Goal: Information Seeking & Learning: Understand process/instructions

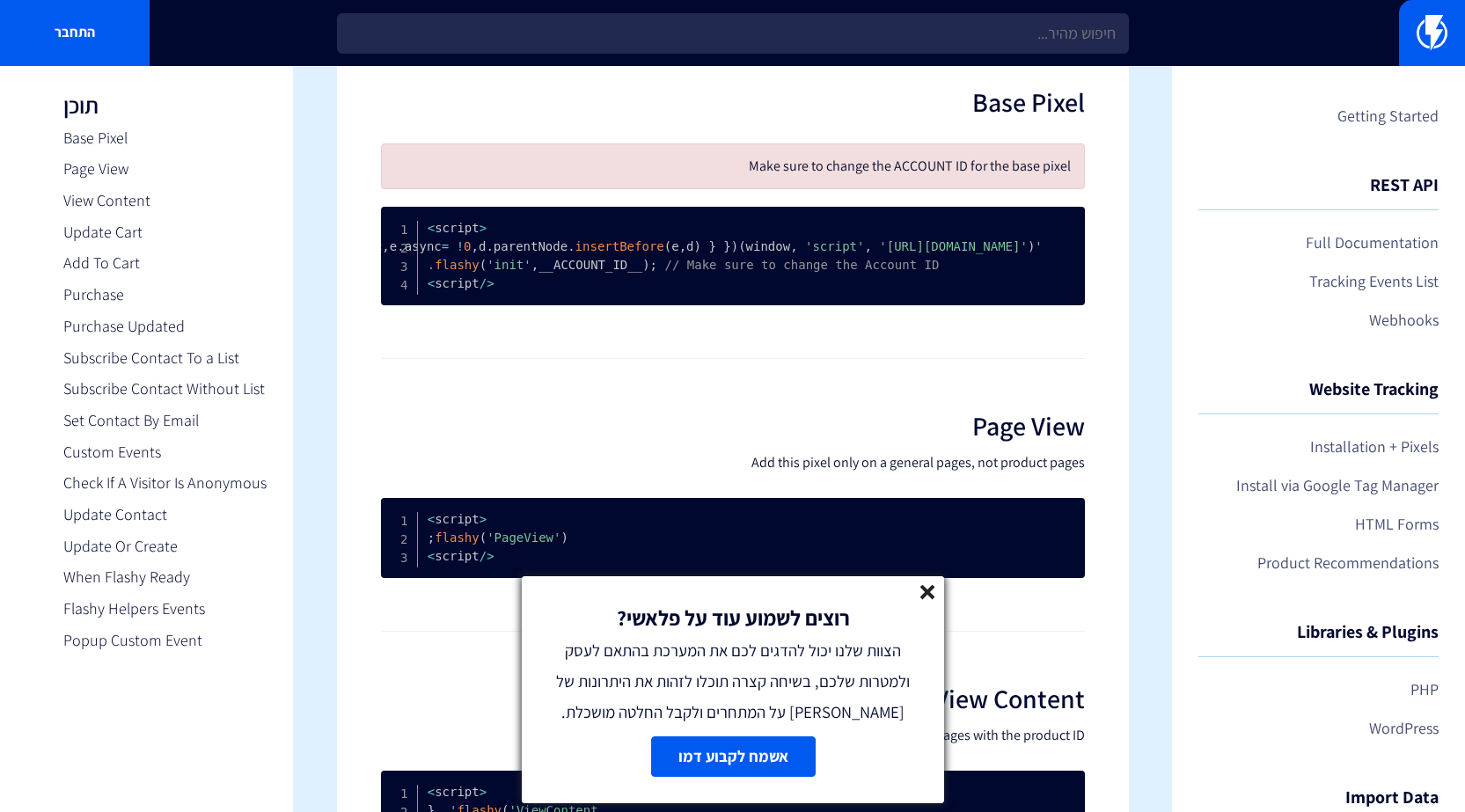
click at [928, 591] on line at bounding box center [927, 591] width 12 height 12
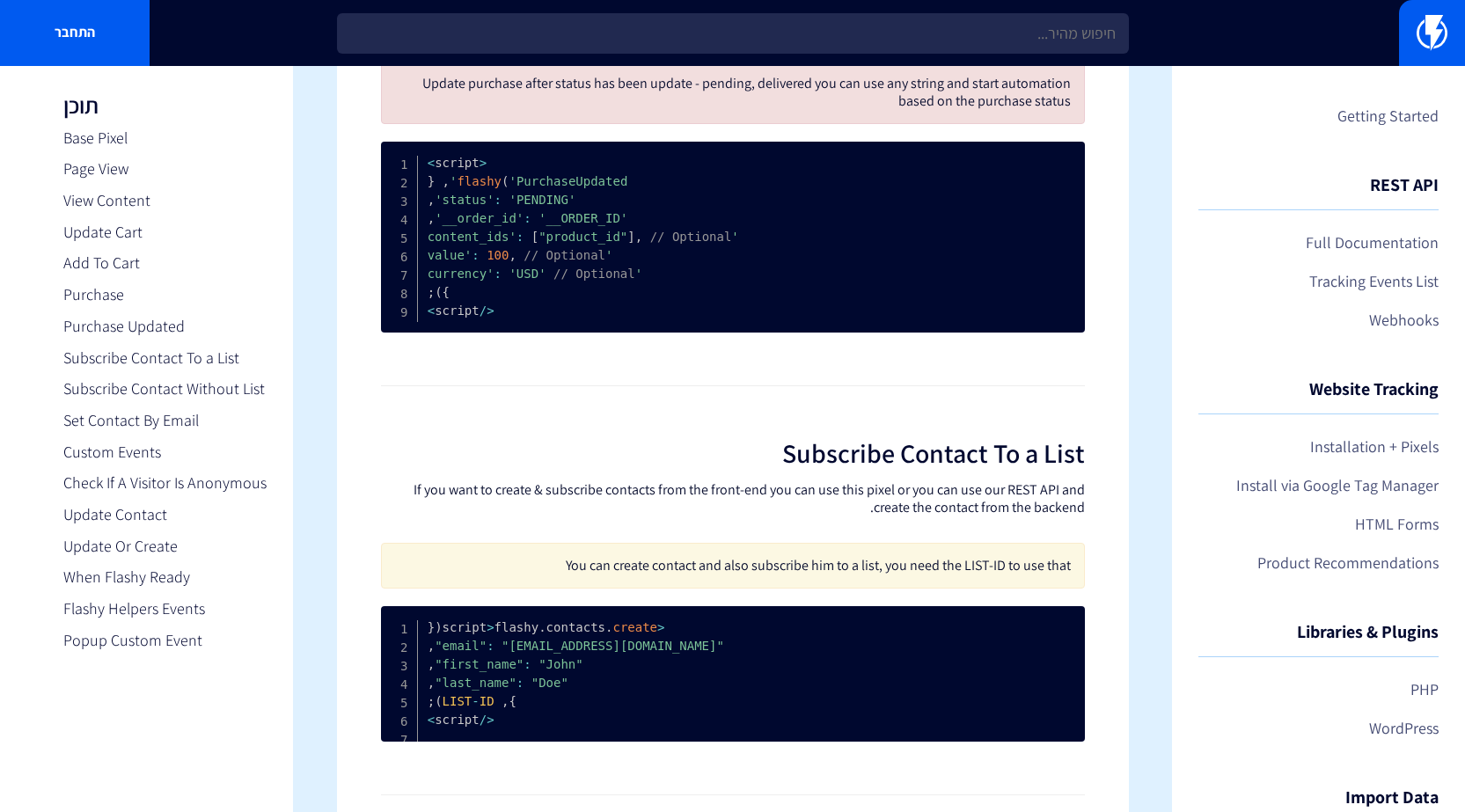
scroll to position [2426, 0]
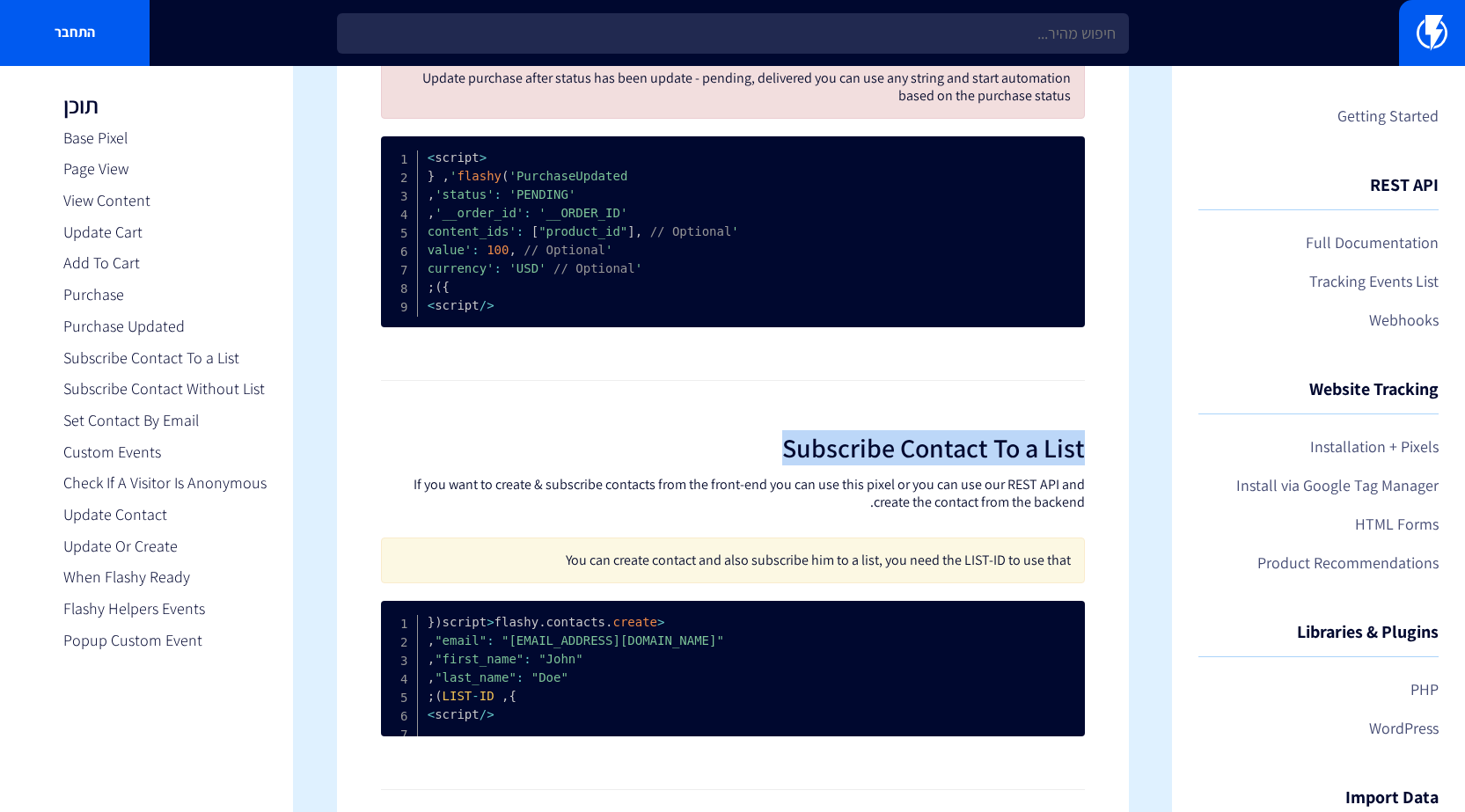
drag, startPoint x: 770, startPoint y: 458, endPoint x: 1098, endPoint y: 453, distance: 328.0
click at [1098, 453] on div "Installation + Pixels Use our JavaScript API on your website and application to…" at bounding box center [733, 722] width 792 height 6095
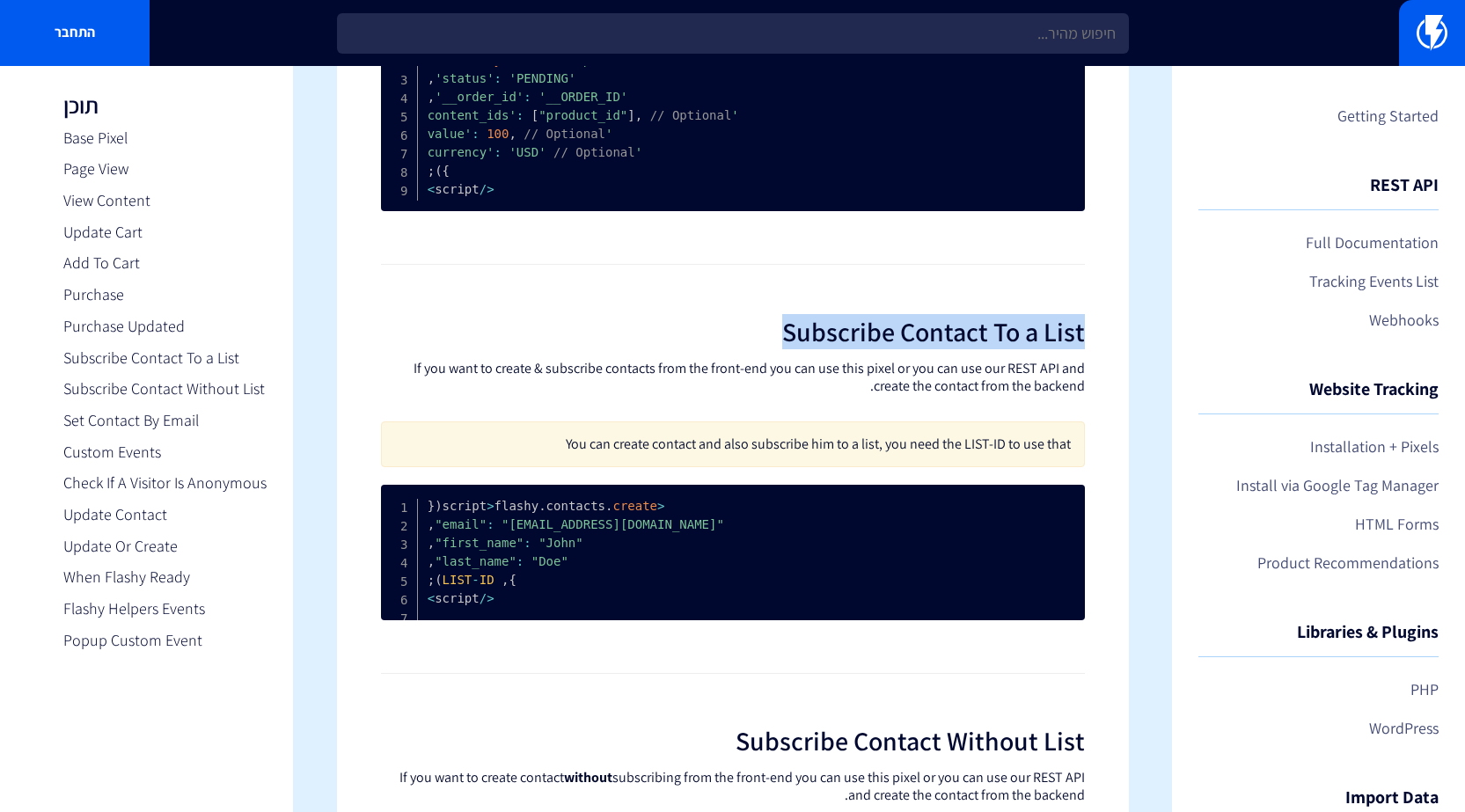
scroll to position [2778, 0]
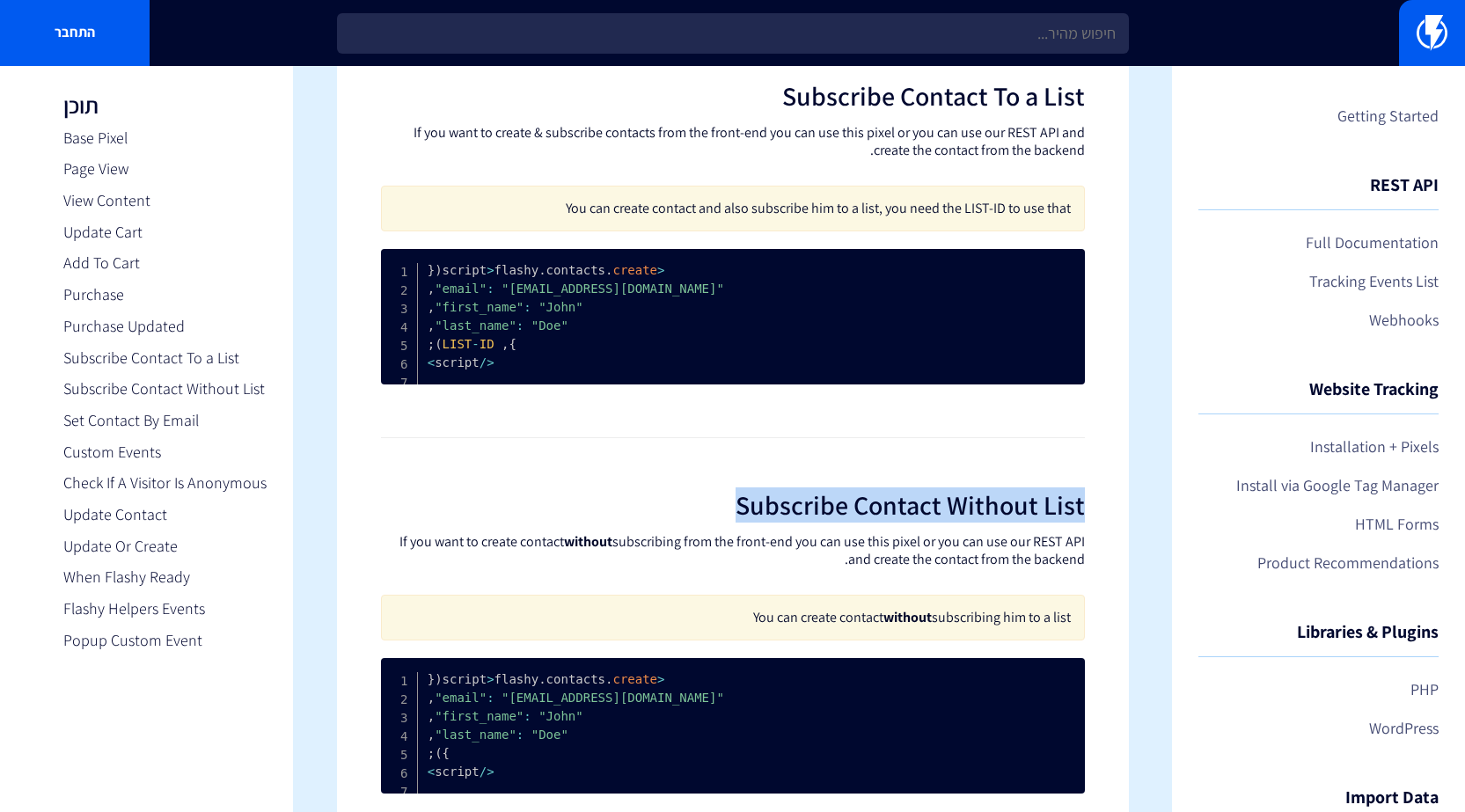
drag, startPoint x: 741, startPoint y: 549, endPoint x: 1109, endPoint y: 528, distance: 368.6
click at [1109, 528] on div "Installation + Pixels Use our JavaScript API on your website and application to…" at bounding box center [733, 370] width 792 height 6095
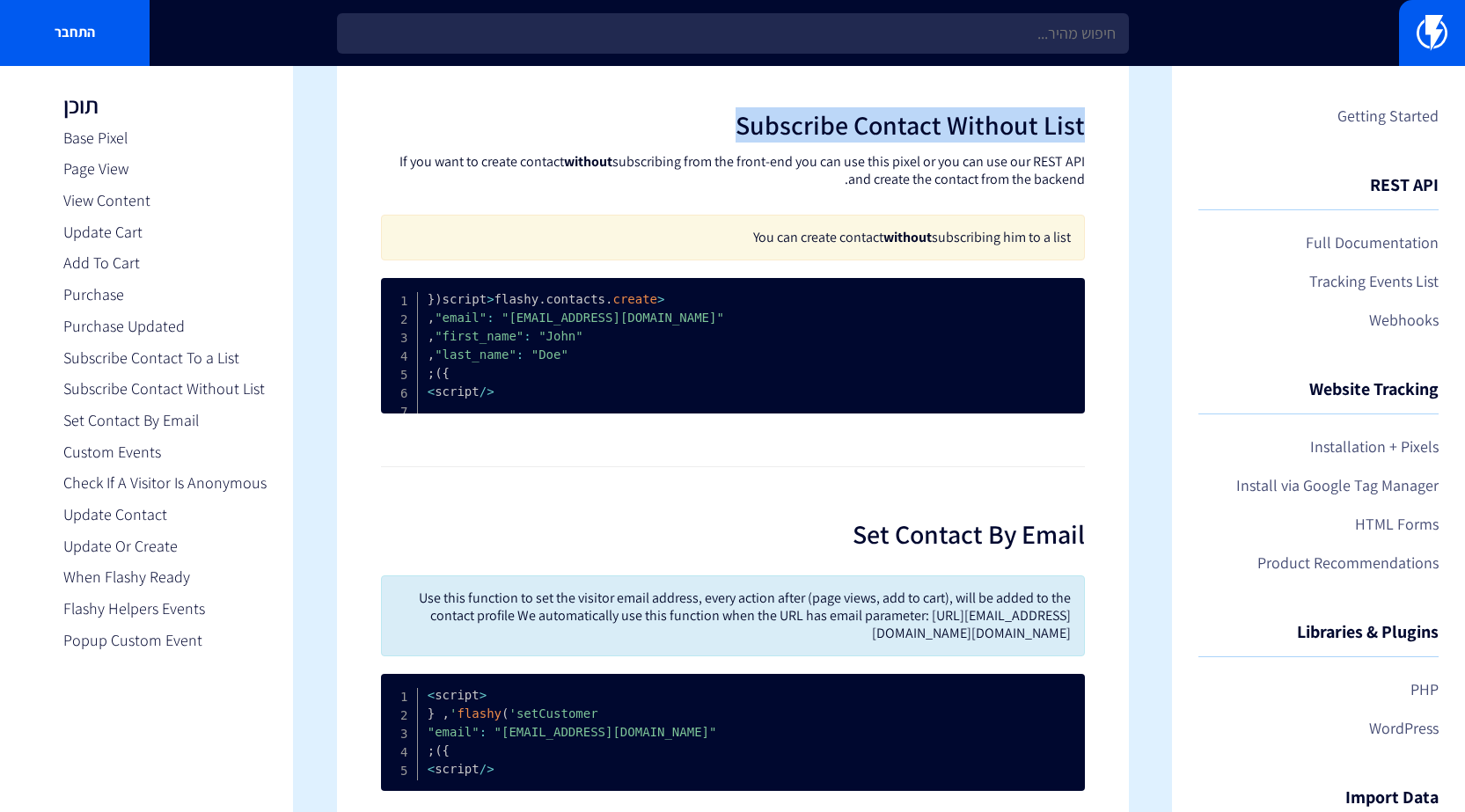
scroll to position [3306, 0]
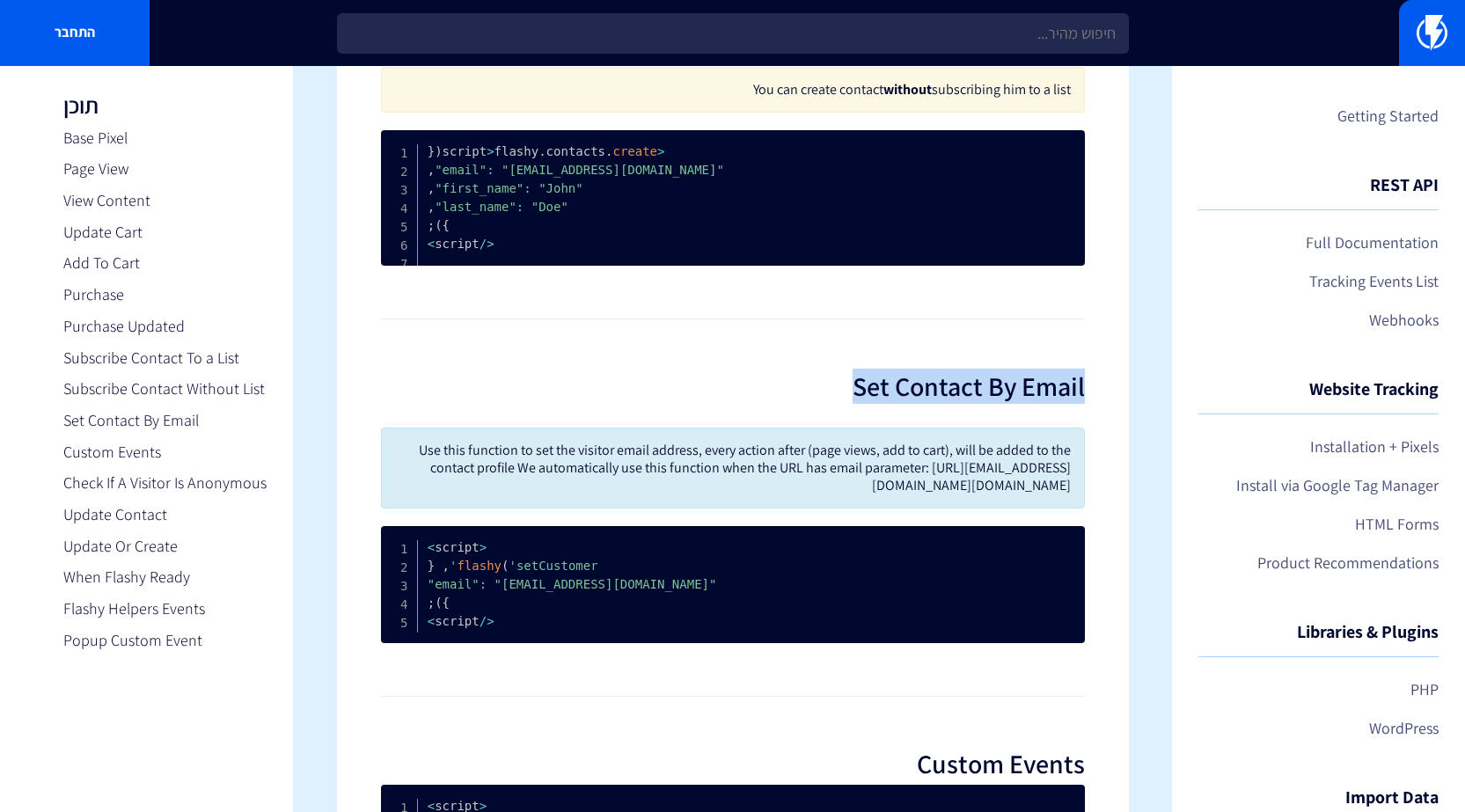
drag, startPoint x: 842, startPoint y: 428, endPoint x: 1088, endPoint y: 432, distance: 246.0
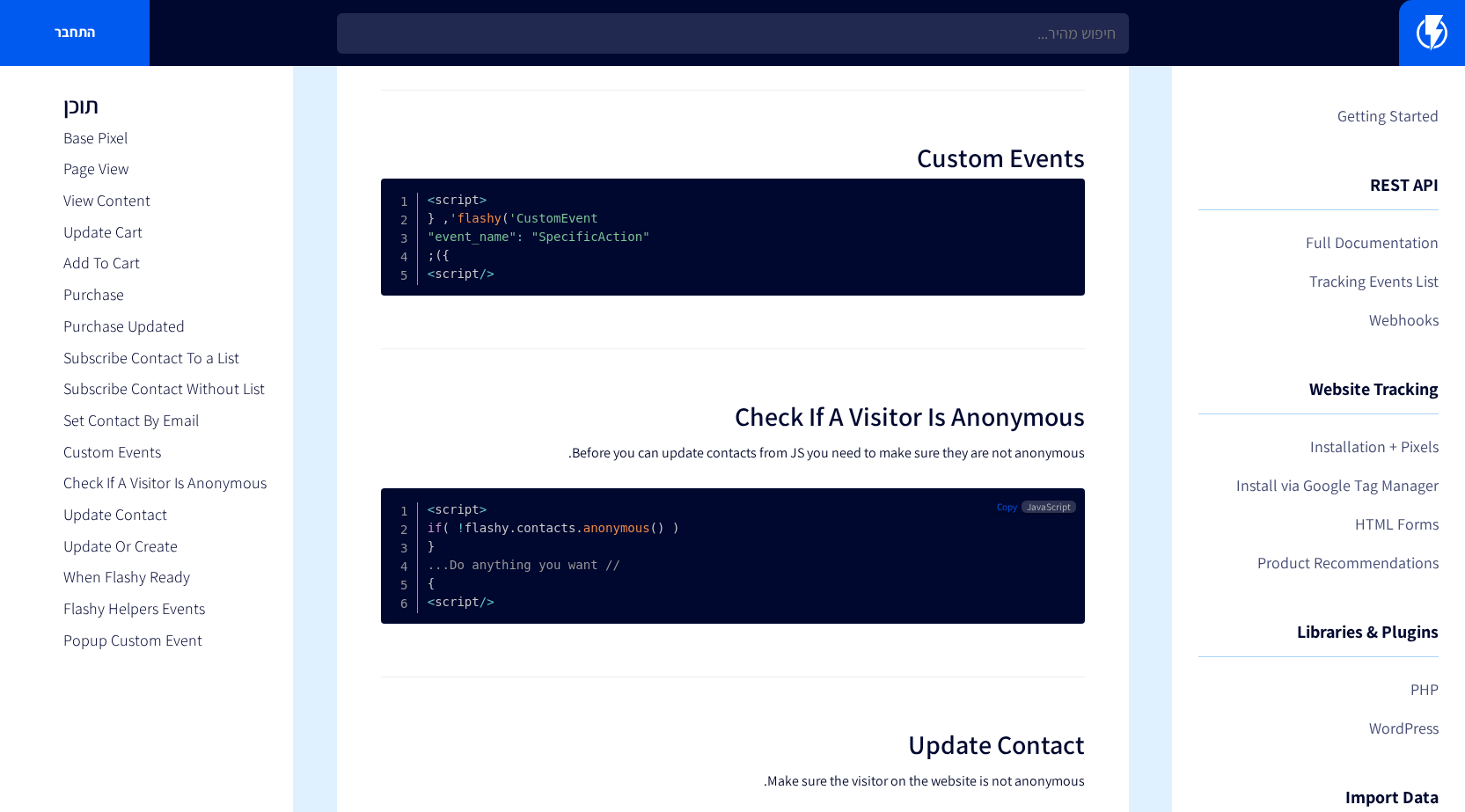
scroll to position [3922, 0]
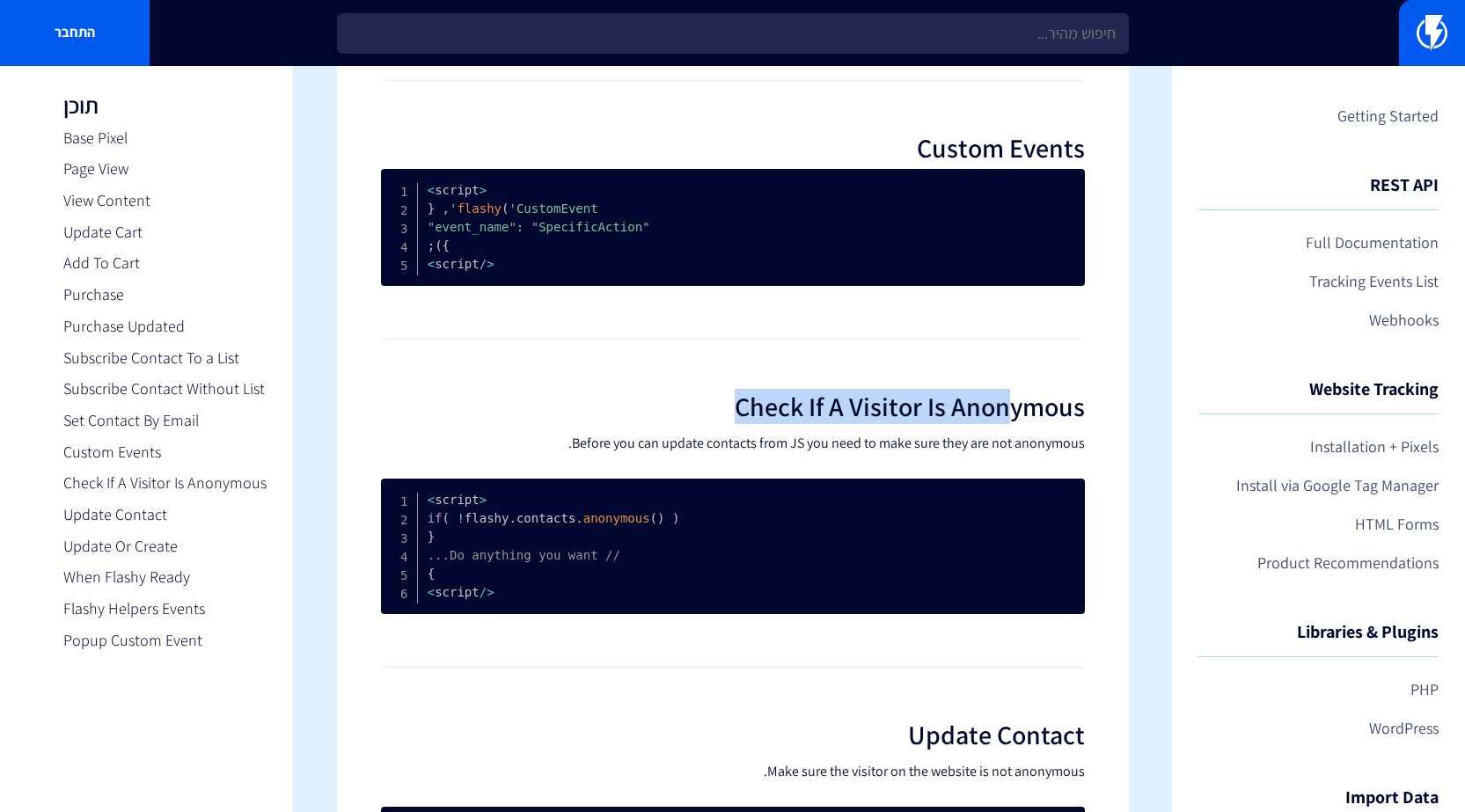
drag, startPoint x: 680, startPoint y: 439, endPoint x: 1029, endPoint y: 454, distance: 349.3
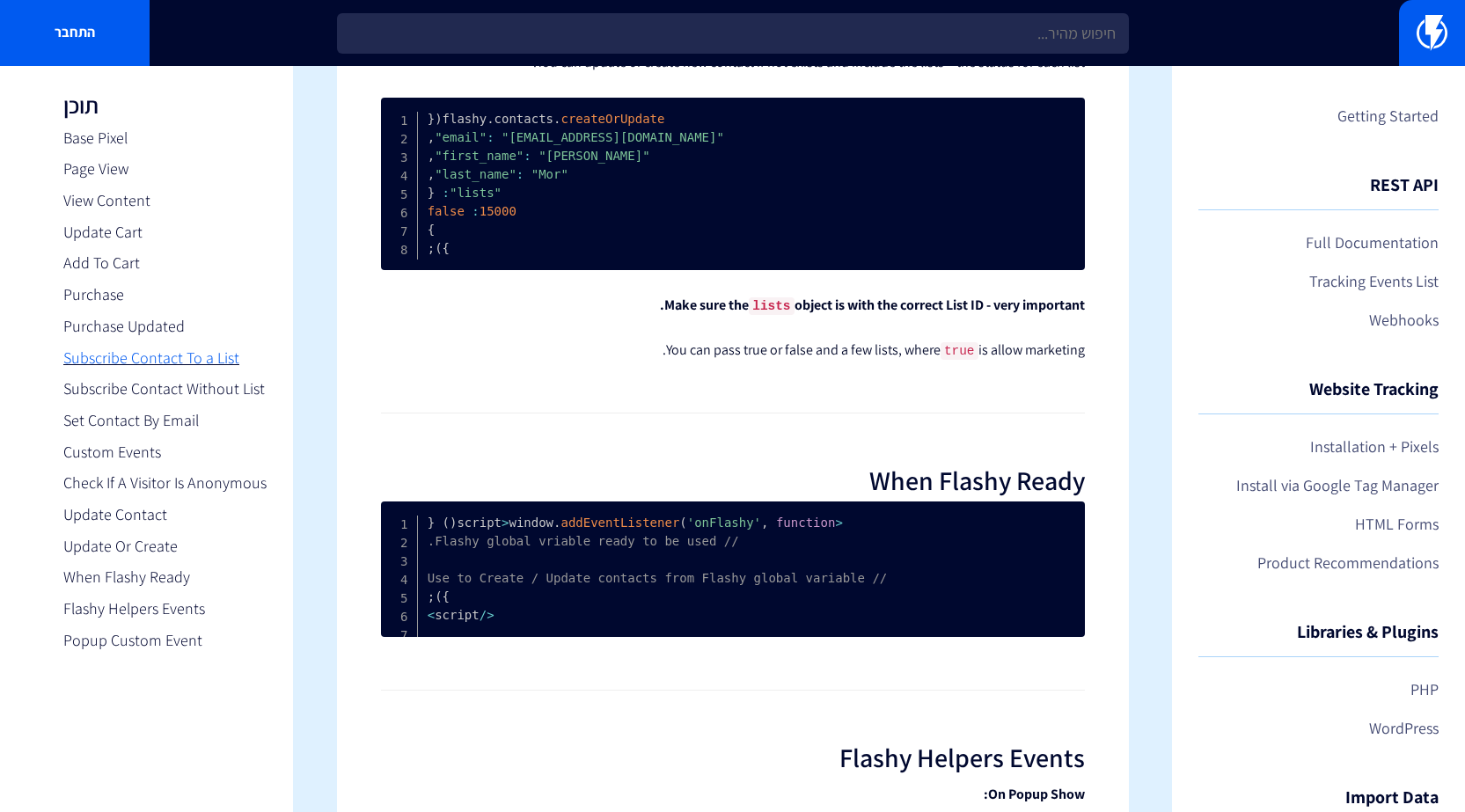
scroll to position [4977, 0]
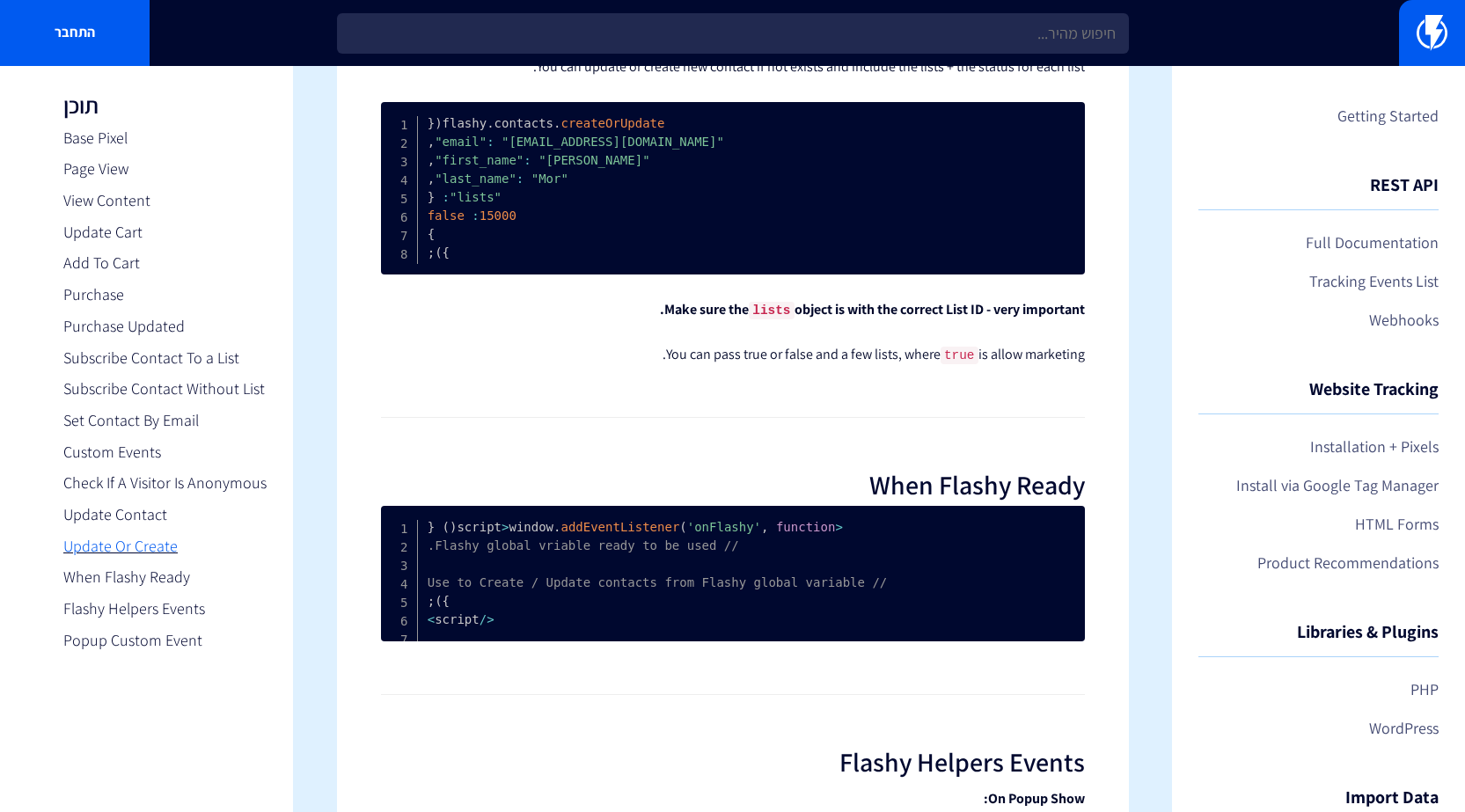
click at [107, 550] on link "Update Or Create" at bounding box center [165, 546] width 204 height 23
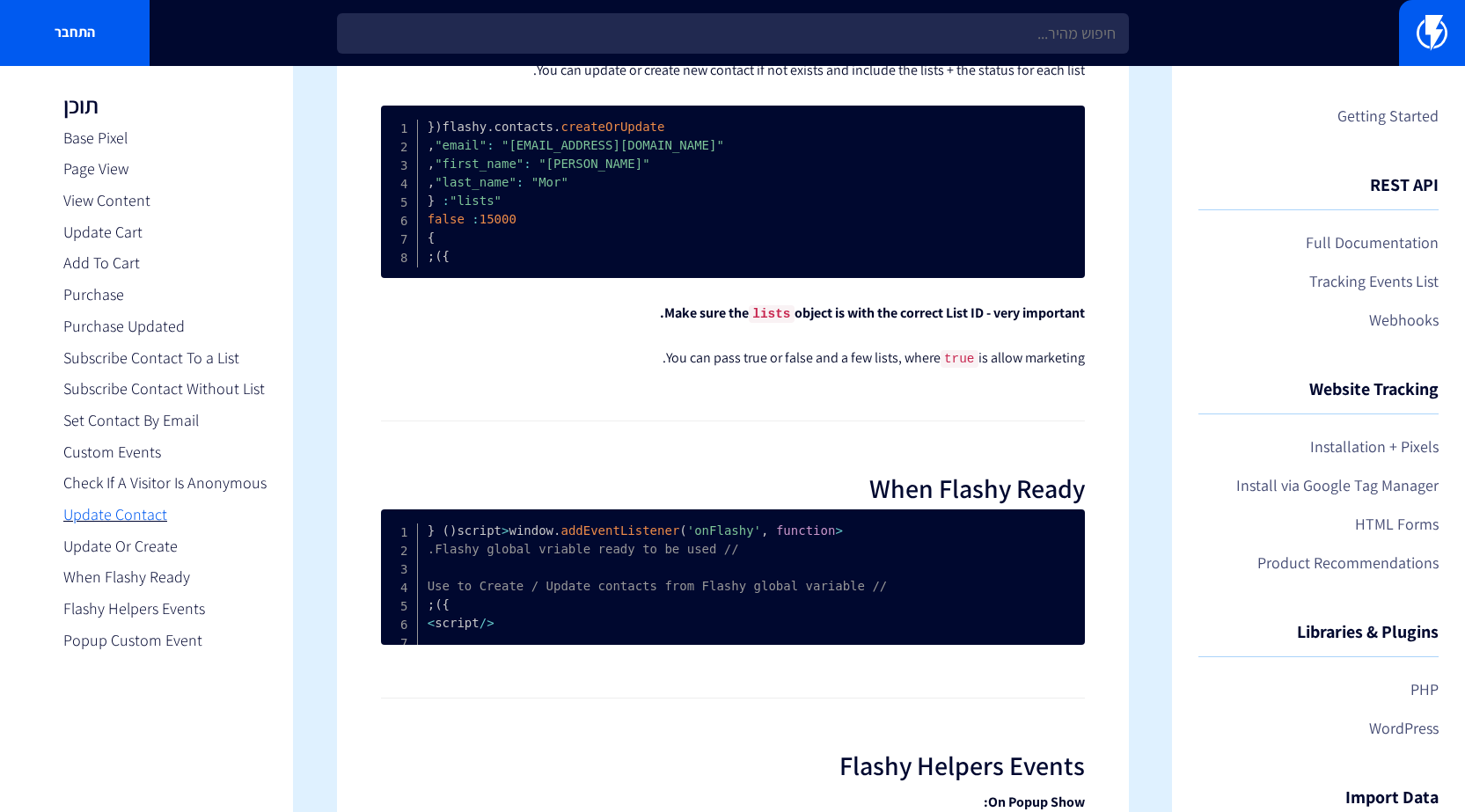
click at [116, 507] on link "Update Contact" at bounding box center [165, 514] width 204 height 23
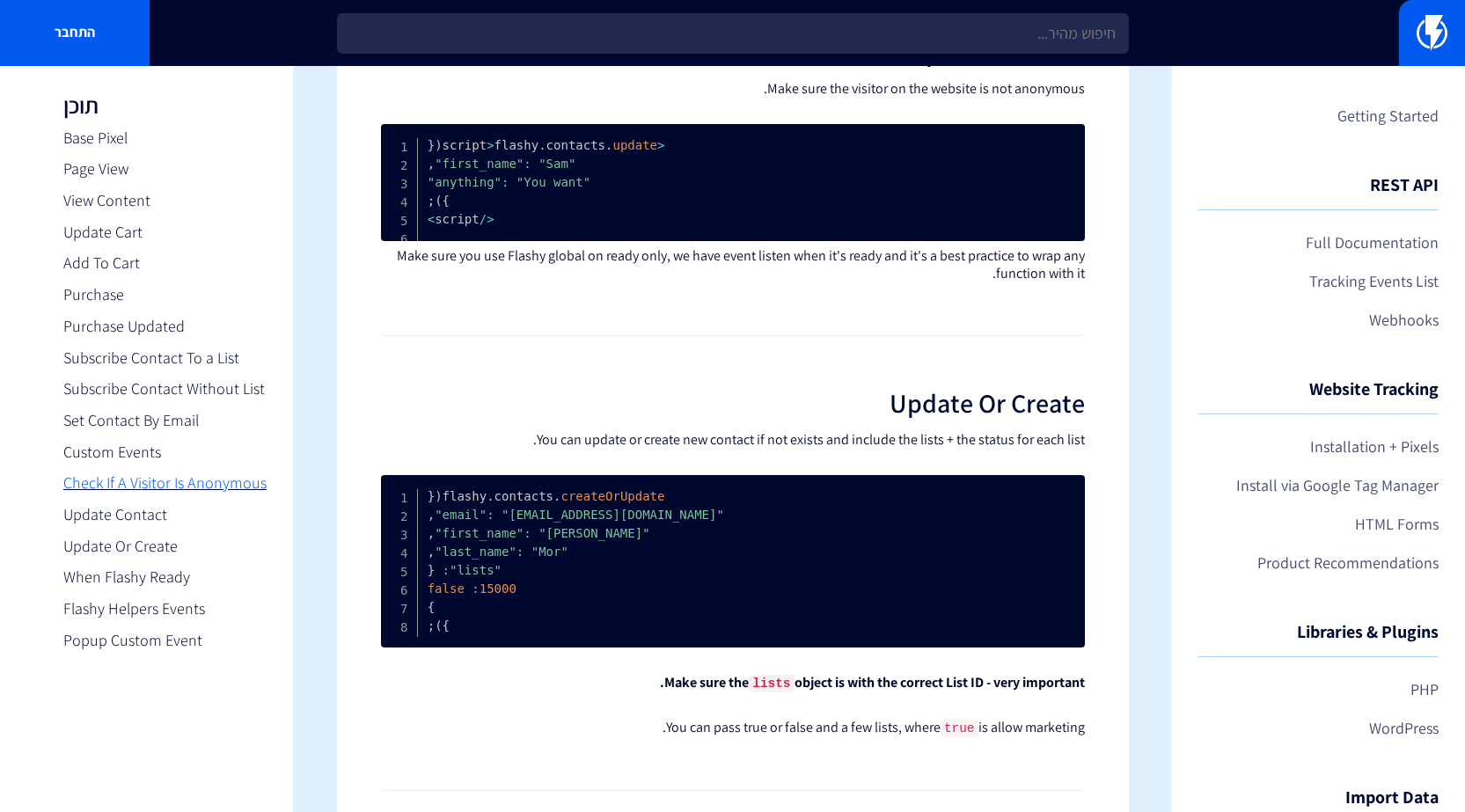
click at [127, 482] on link "Check If A Visitor Is Anonymous" at bounding box center [165, 482] width 204 height 23
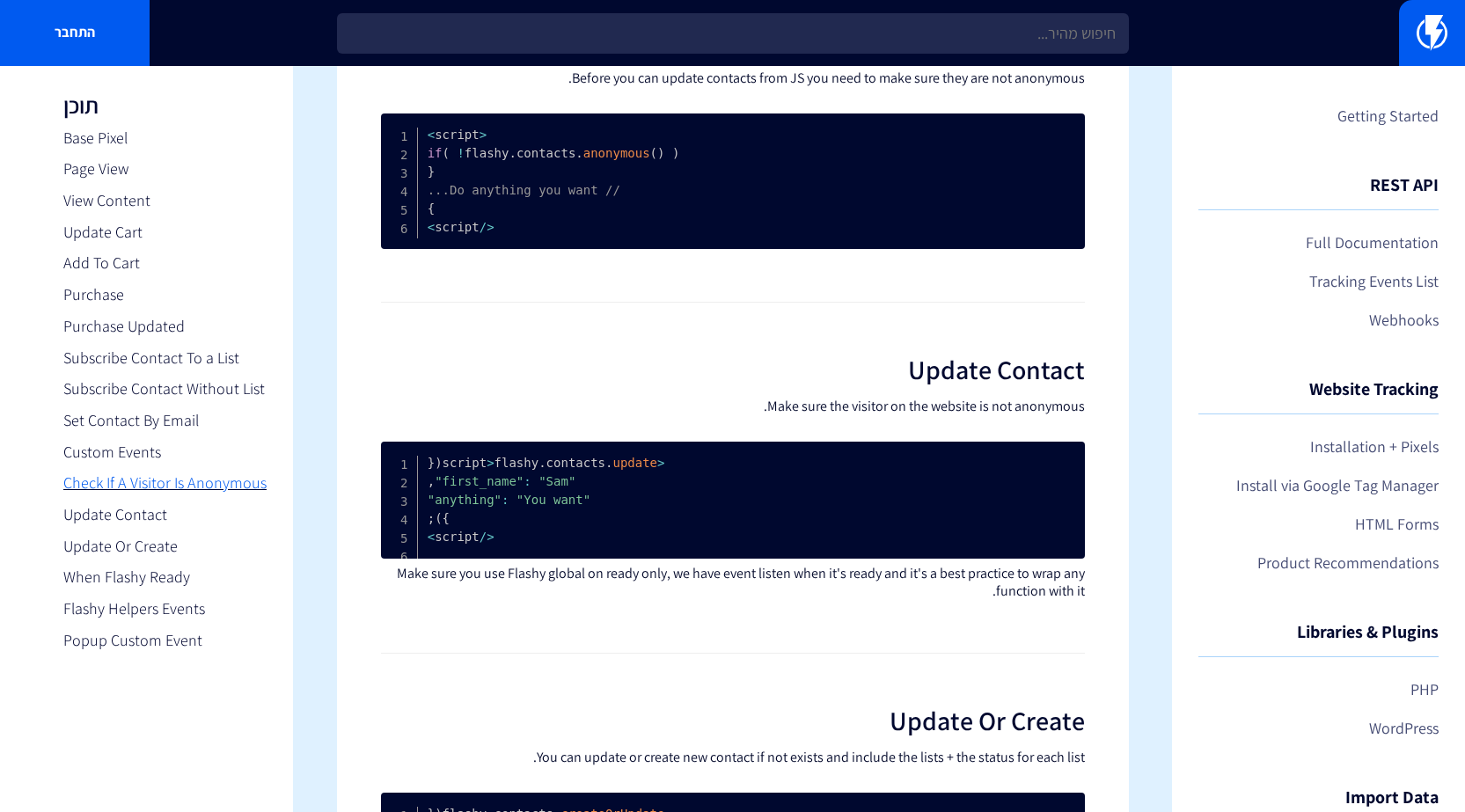
scroll to position [4276, 0]
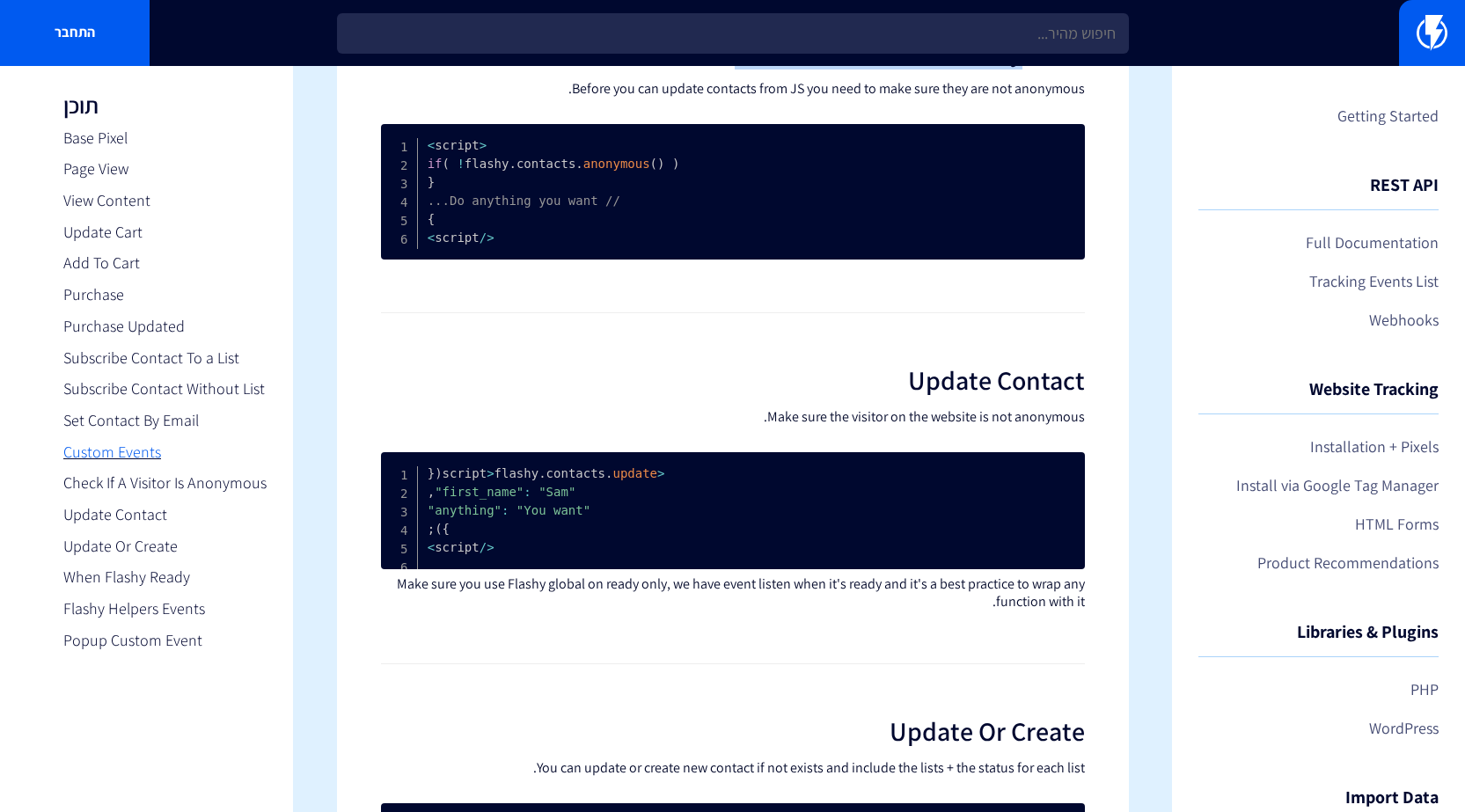
click at [129, 460] on link "Custom Events" at bounding box center [165, 452] width 204 height 23
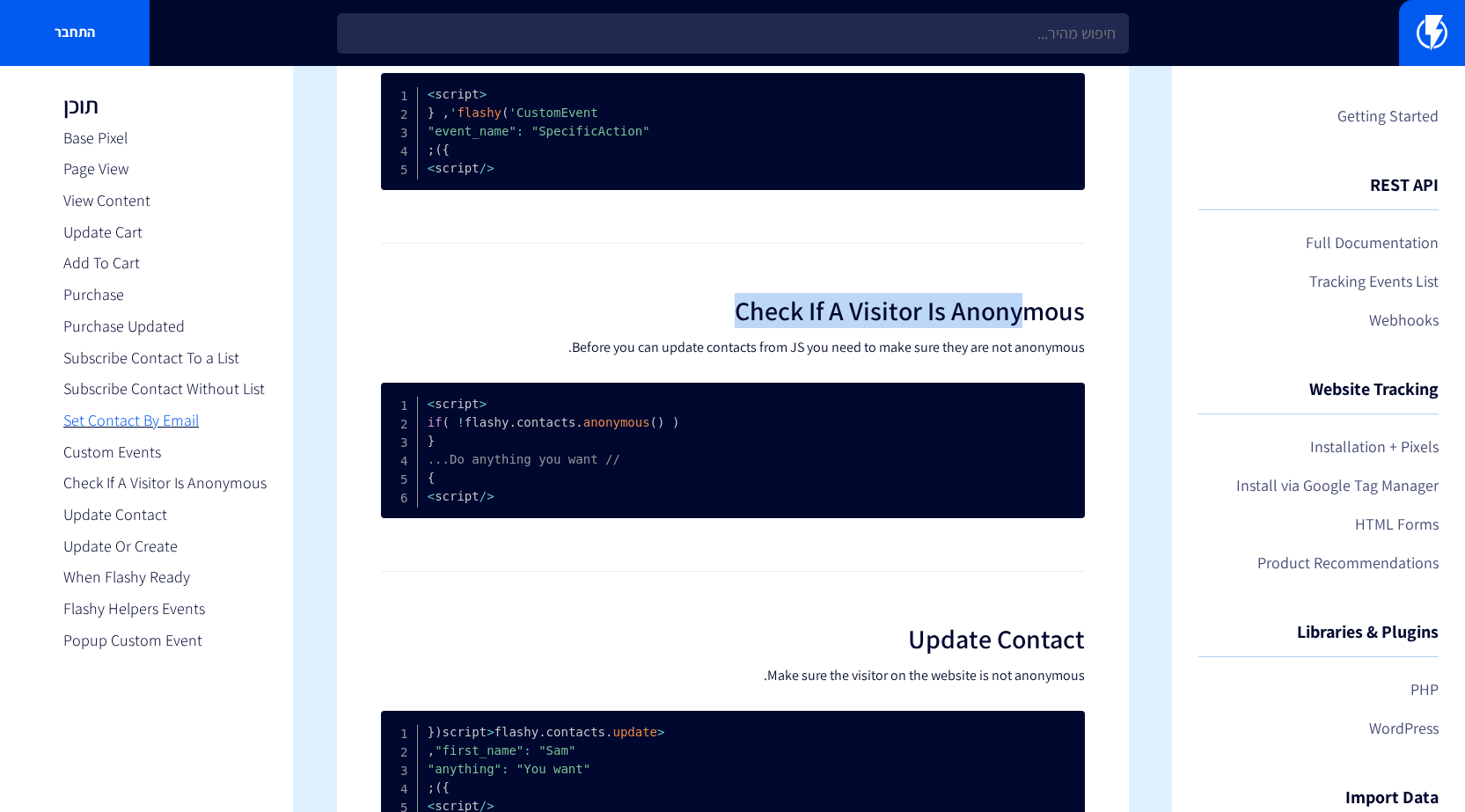
click at [135, 428] on link "Set Contact By Email" at bounding box center [165, 420] width 204 height 23
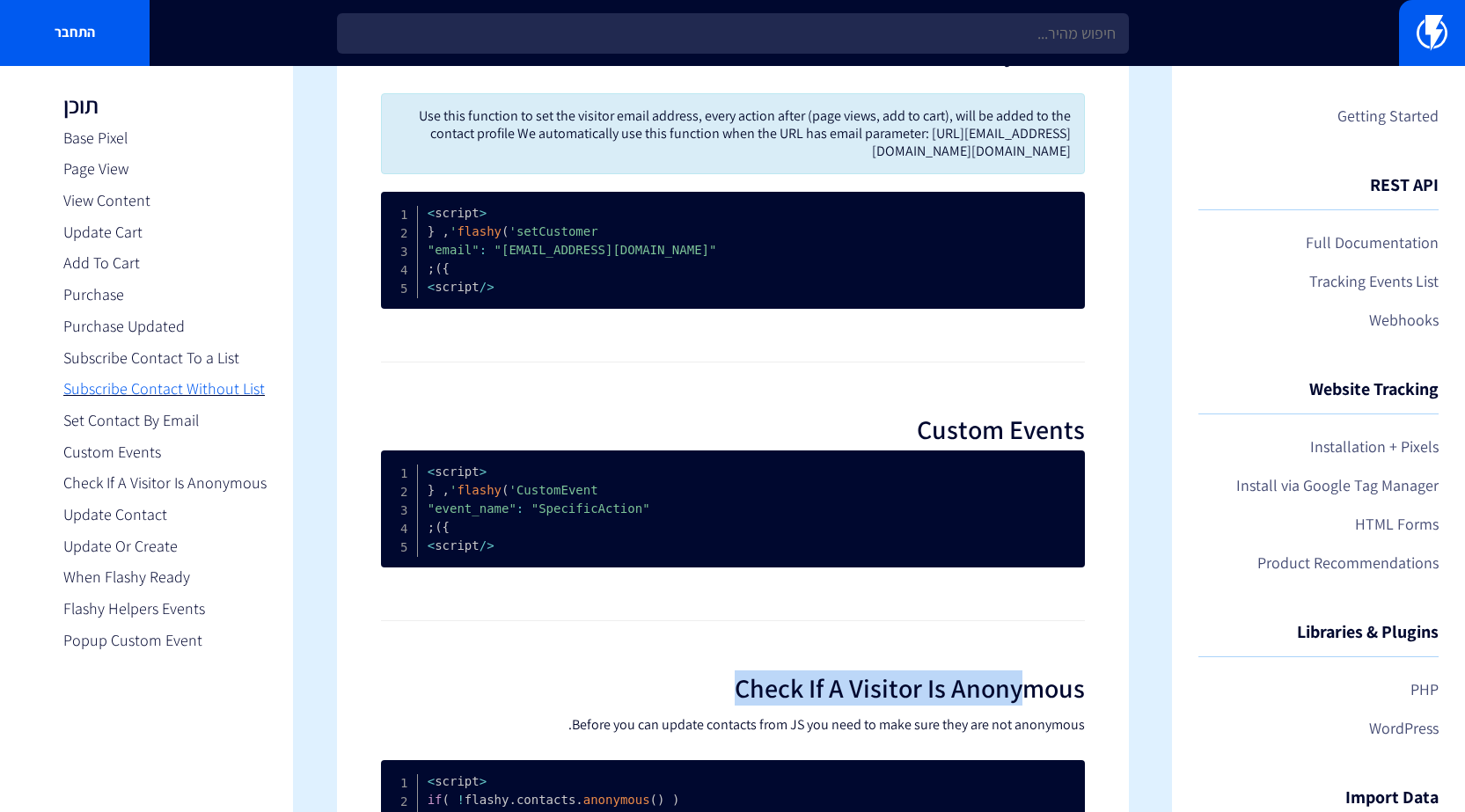
click at [133, 379] on link "Subscribe Contact Without List" at bounding box center [165, 389] width 204 height 23
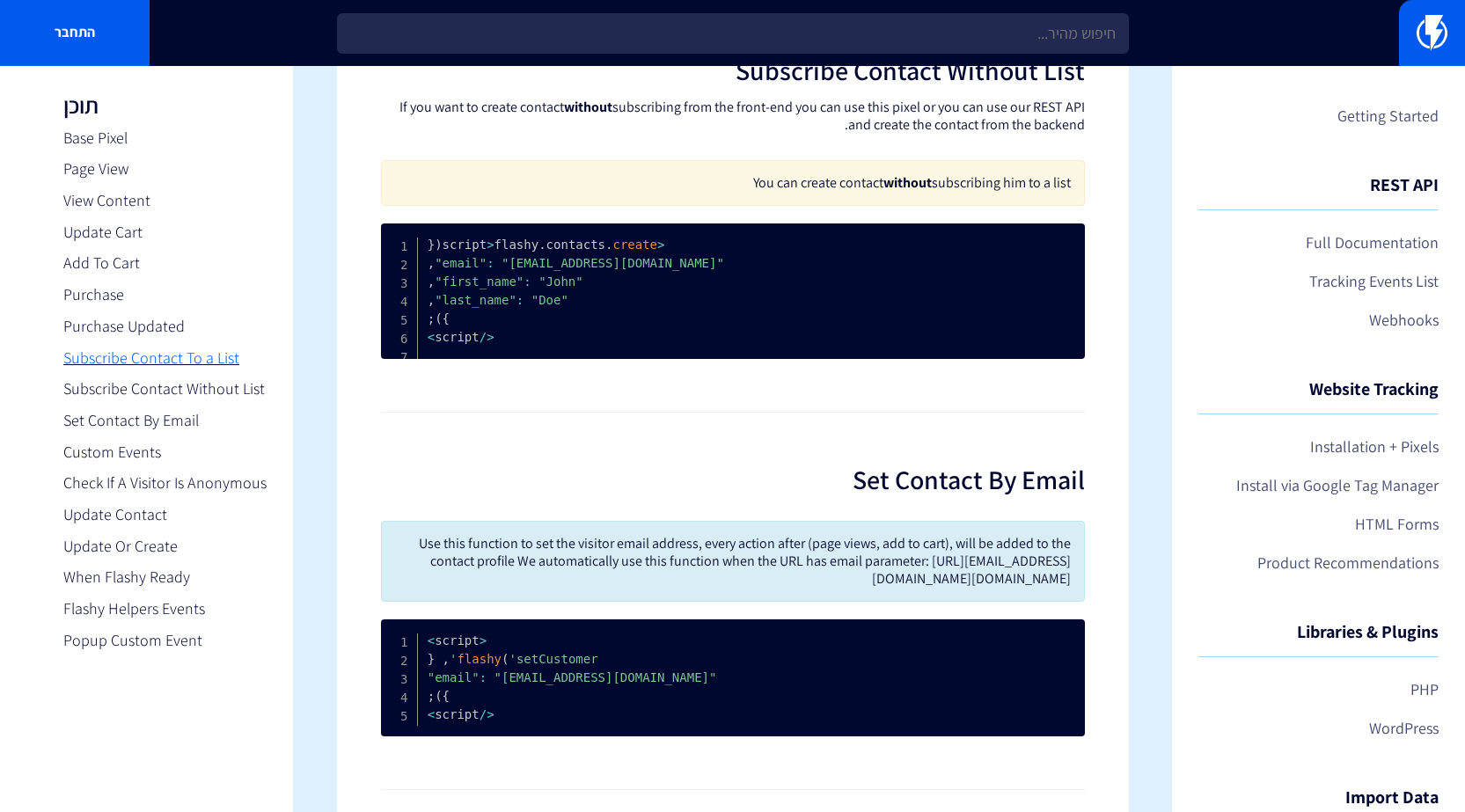
click at [136, 355] on link "Subscribe Contact To a List" at bounding box center [165, 357] width 204 height 23
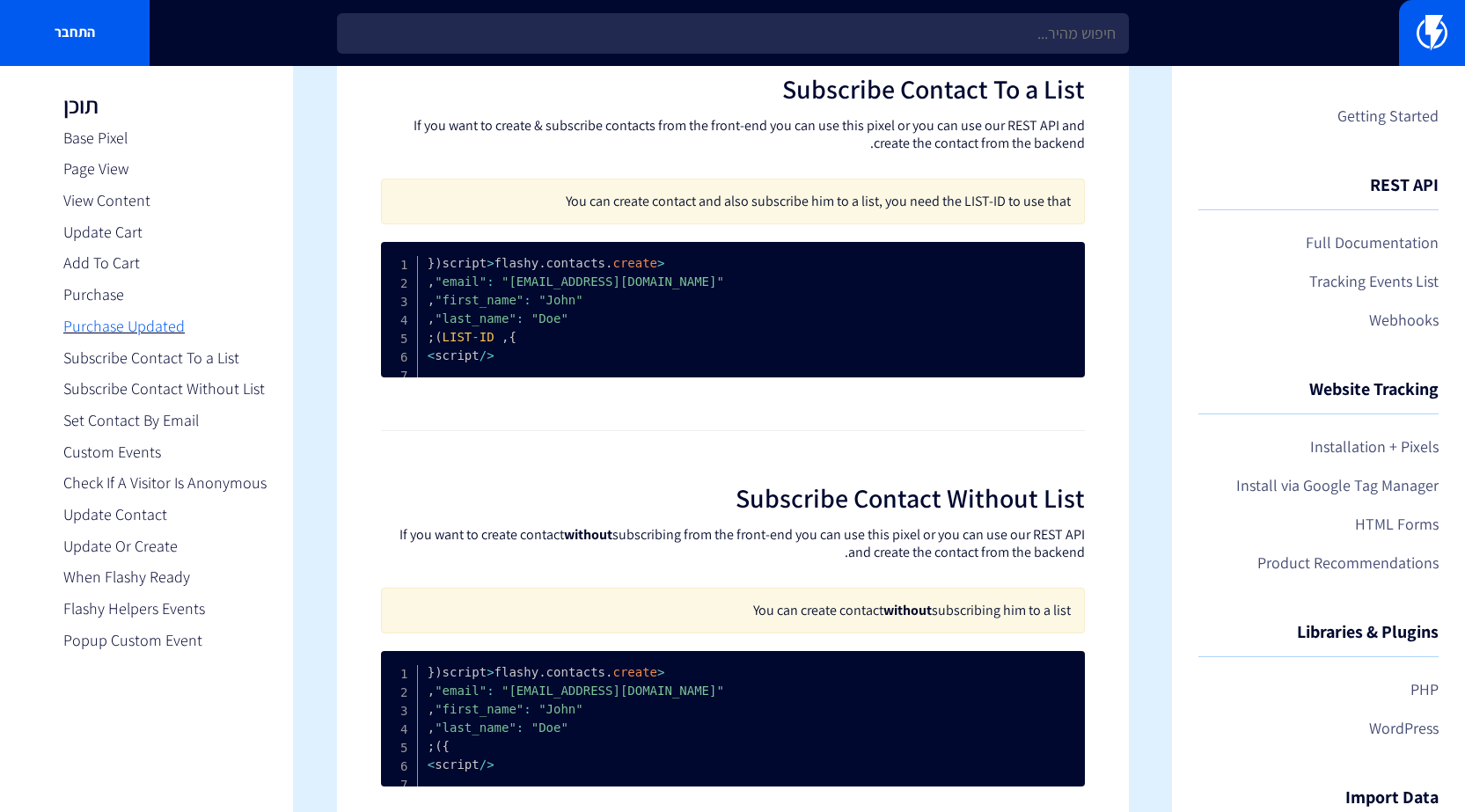
click at [139, 326] on link "Purchase Updated" at bounding box center [165, 326] width 204 height 23
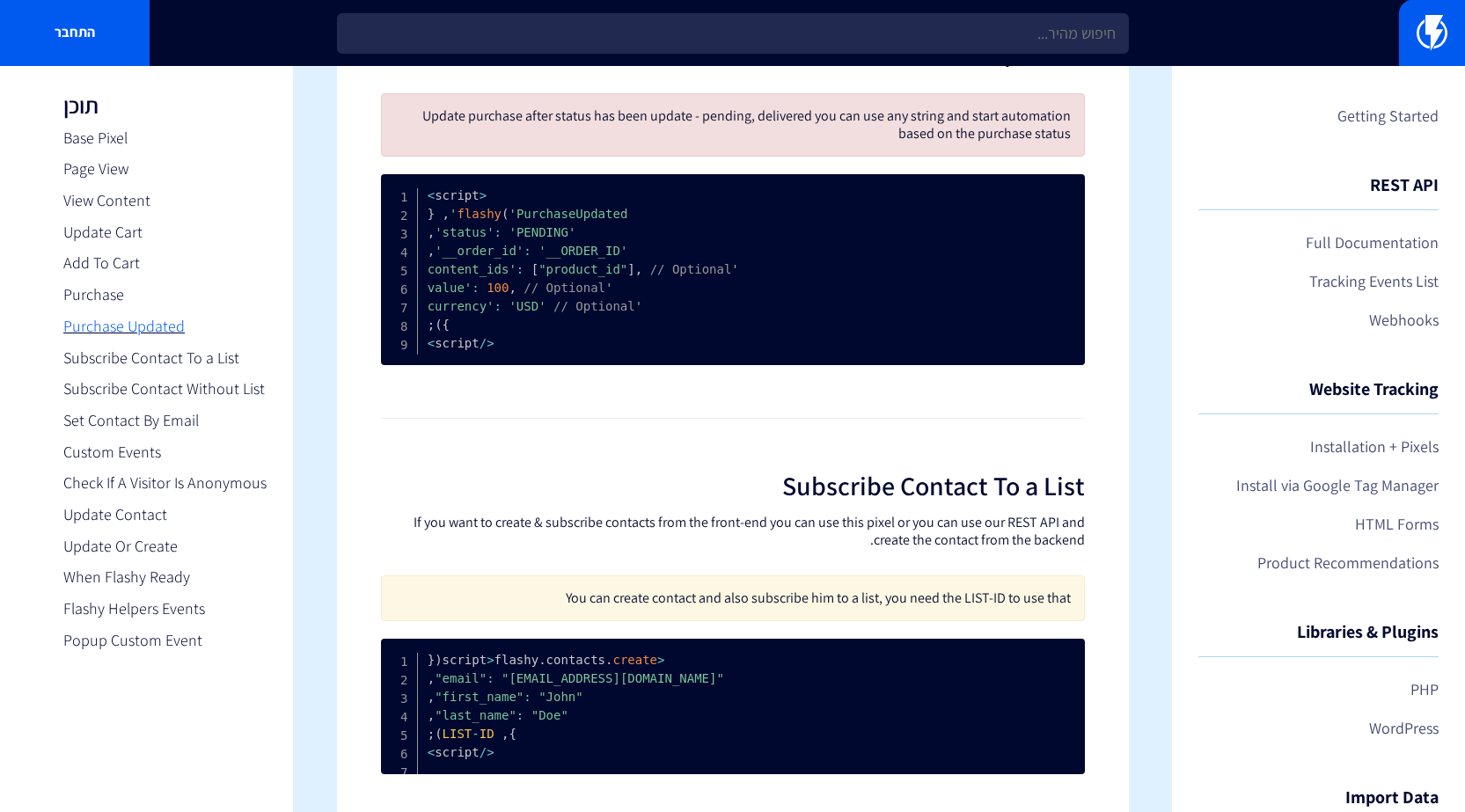
scroll to position [2352, 0]
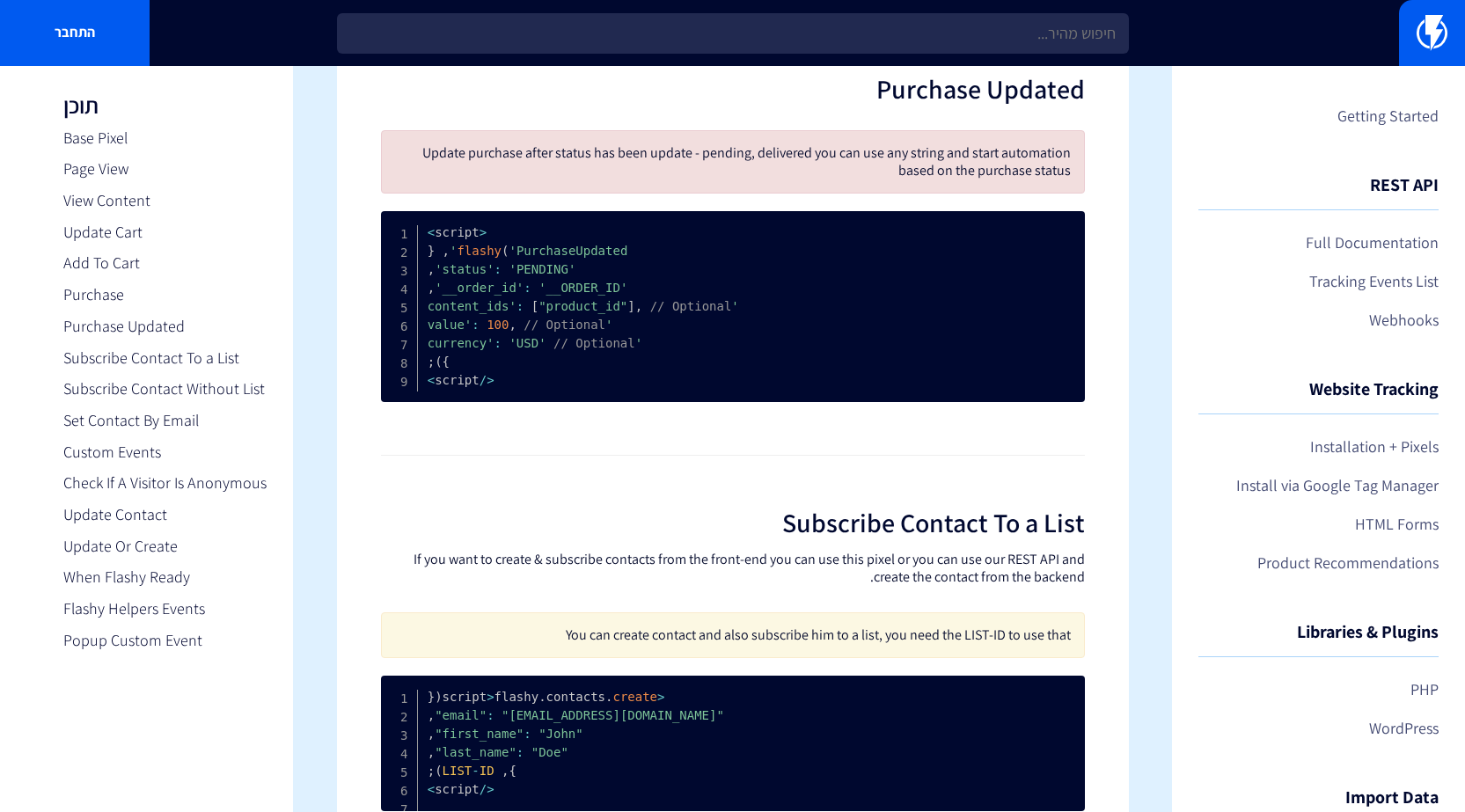
click at [112, 307] on ul "Base Pixel Page View View Content Update Cart Add To Cart Purchase Purchase Upd…" at bounding box center [165, 389] width 204 height 525
click at [112, 291] on link "Purchase" at bounding box center [165, 294] width 204 height 23
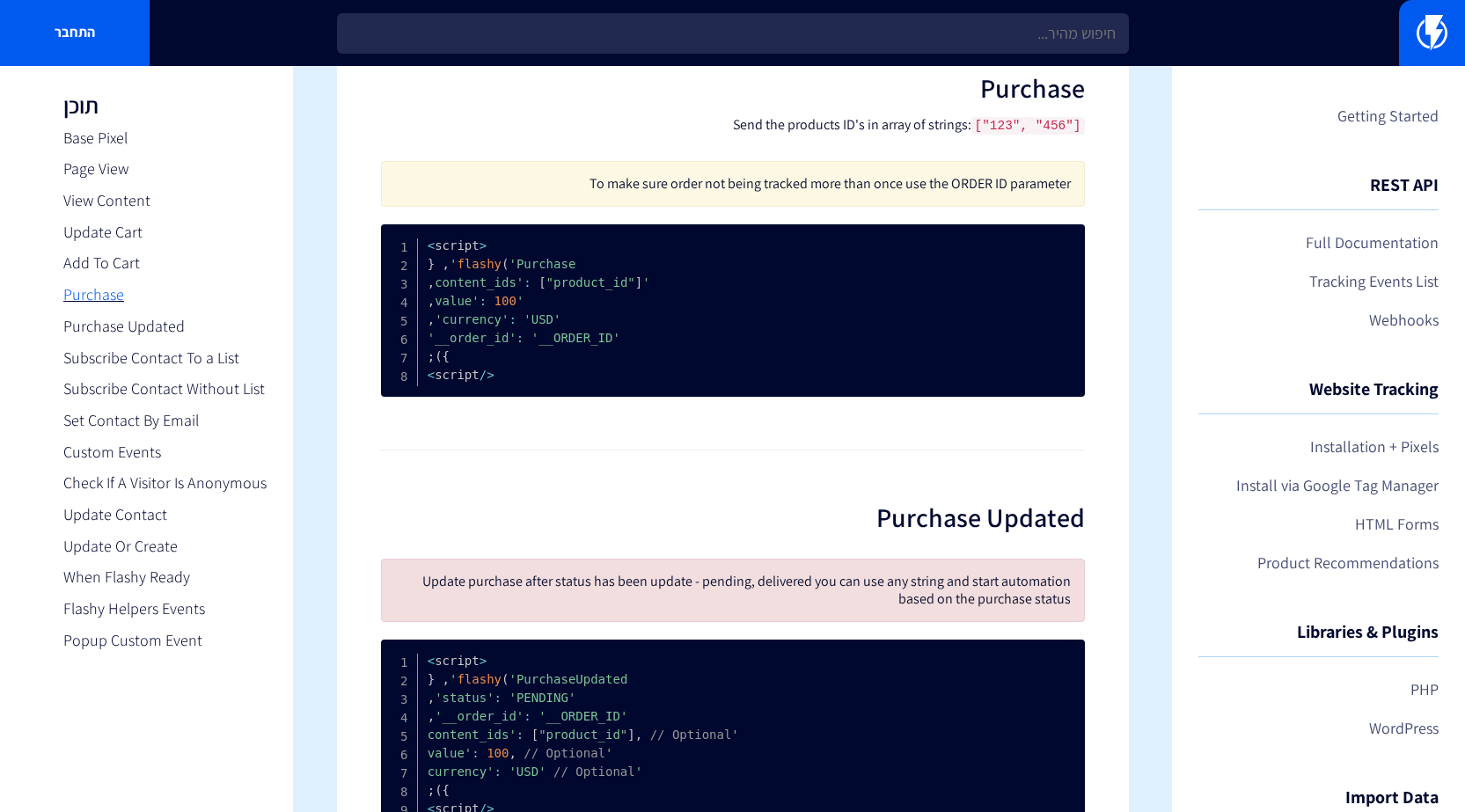
scroll to position [1922, 0]
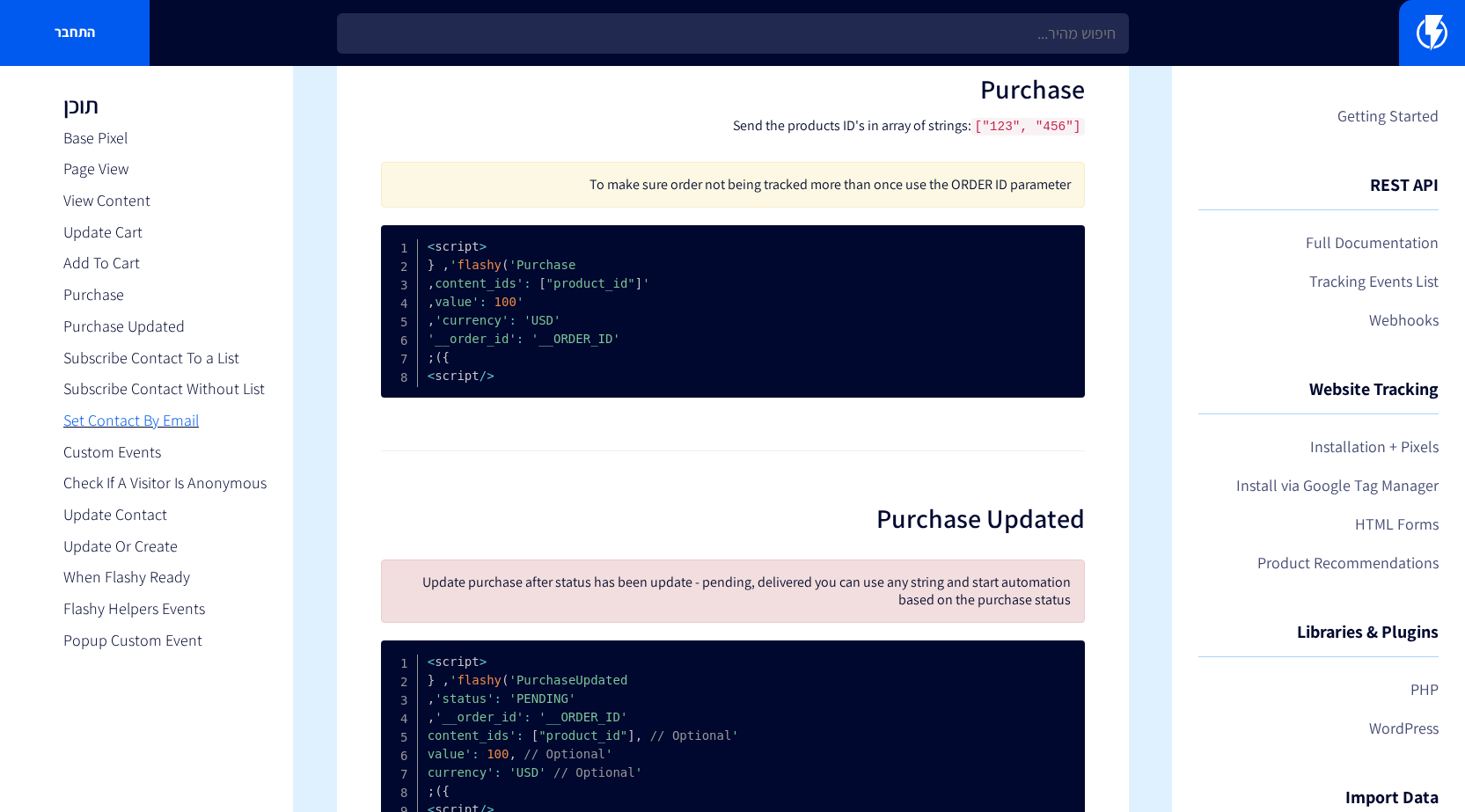
click at [123, 415] on link "Set Contact By Email" at bounding box center [165, 420] width 204 height 23
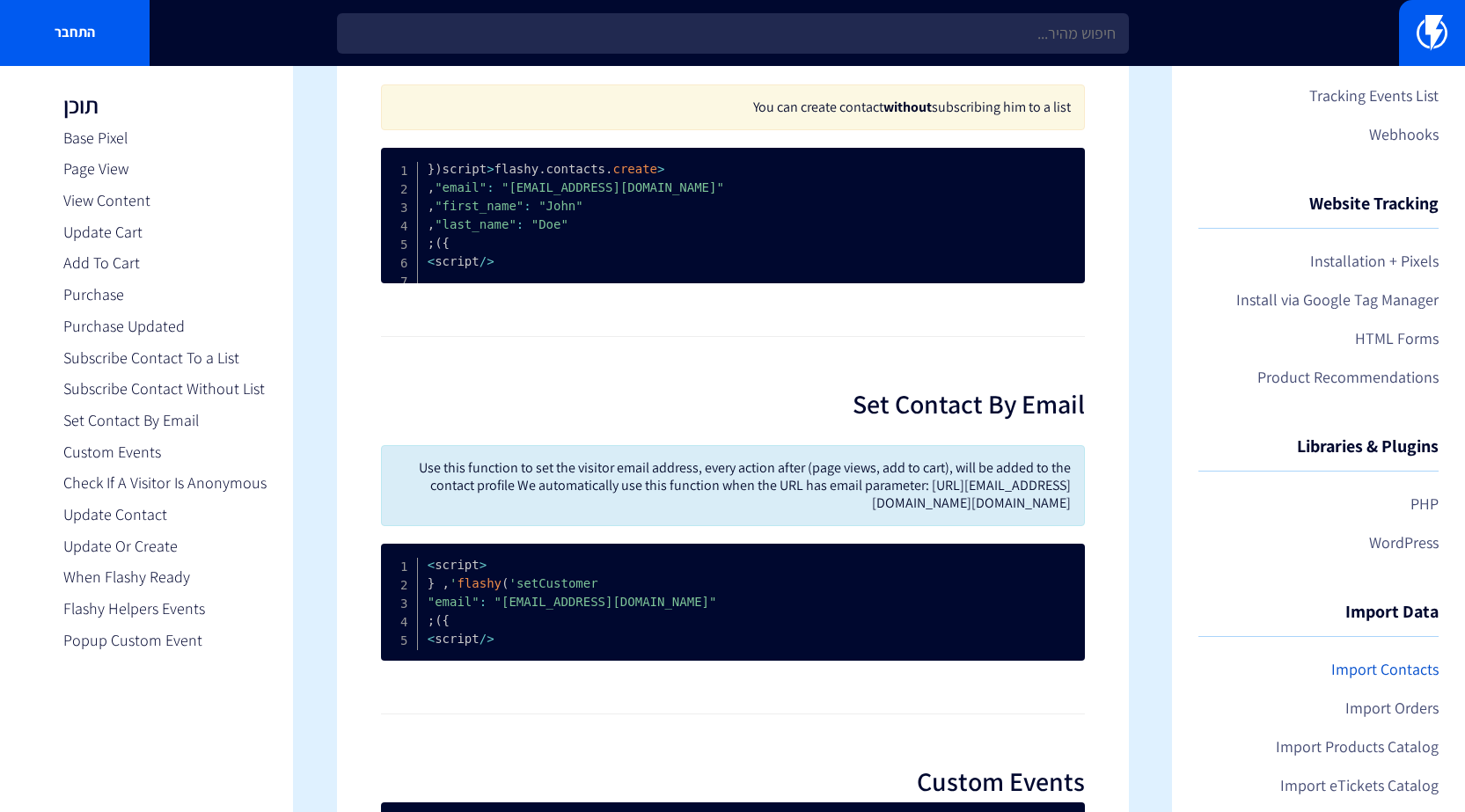
scroll to position [12, 0]
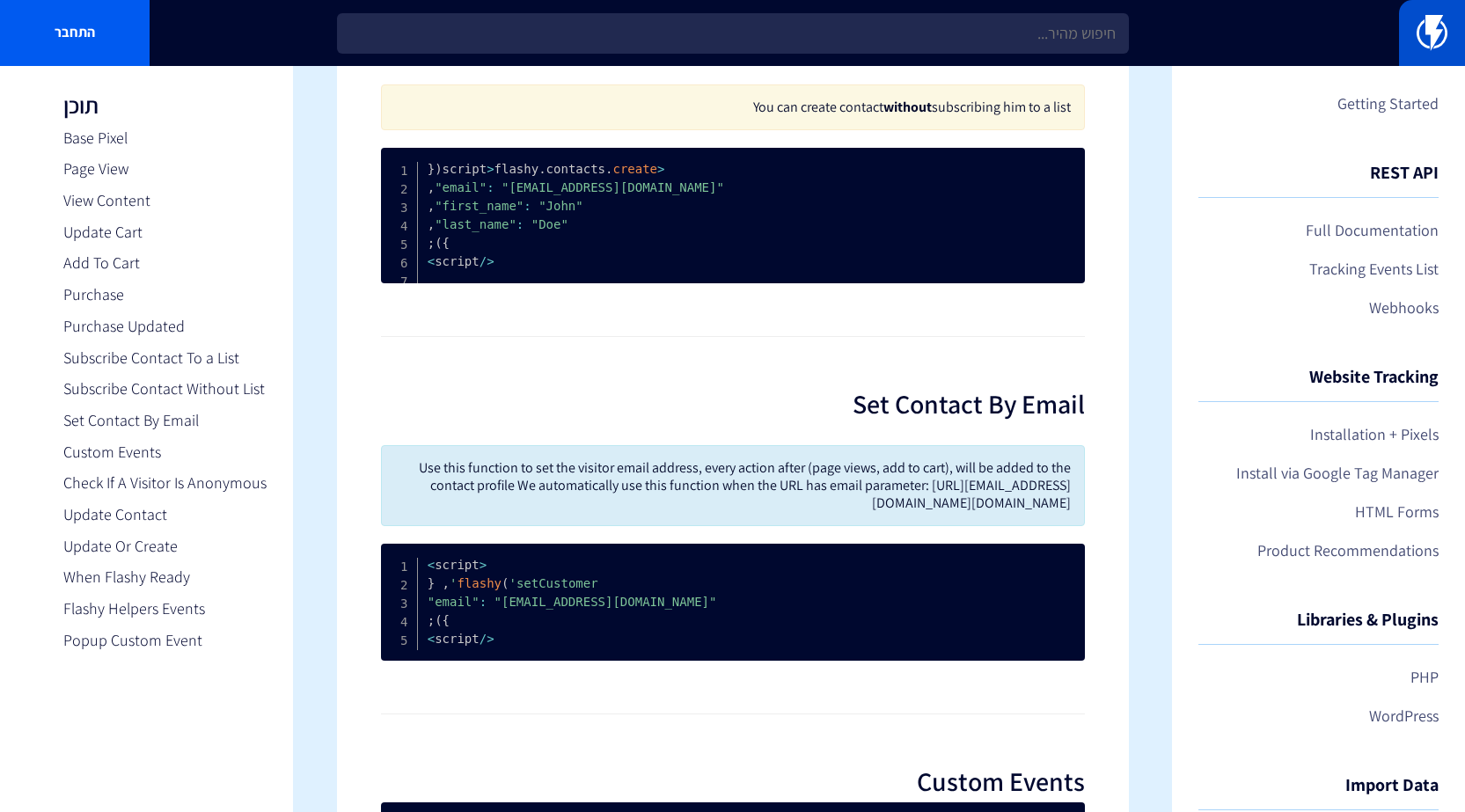
click at [1434, 39] on img at bounding box center [1432, 32] width 31 height 35
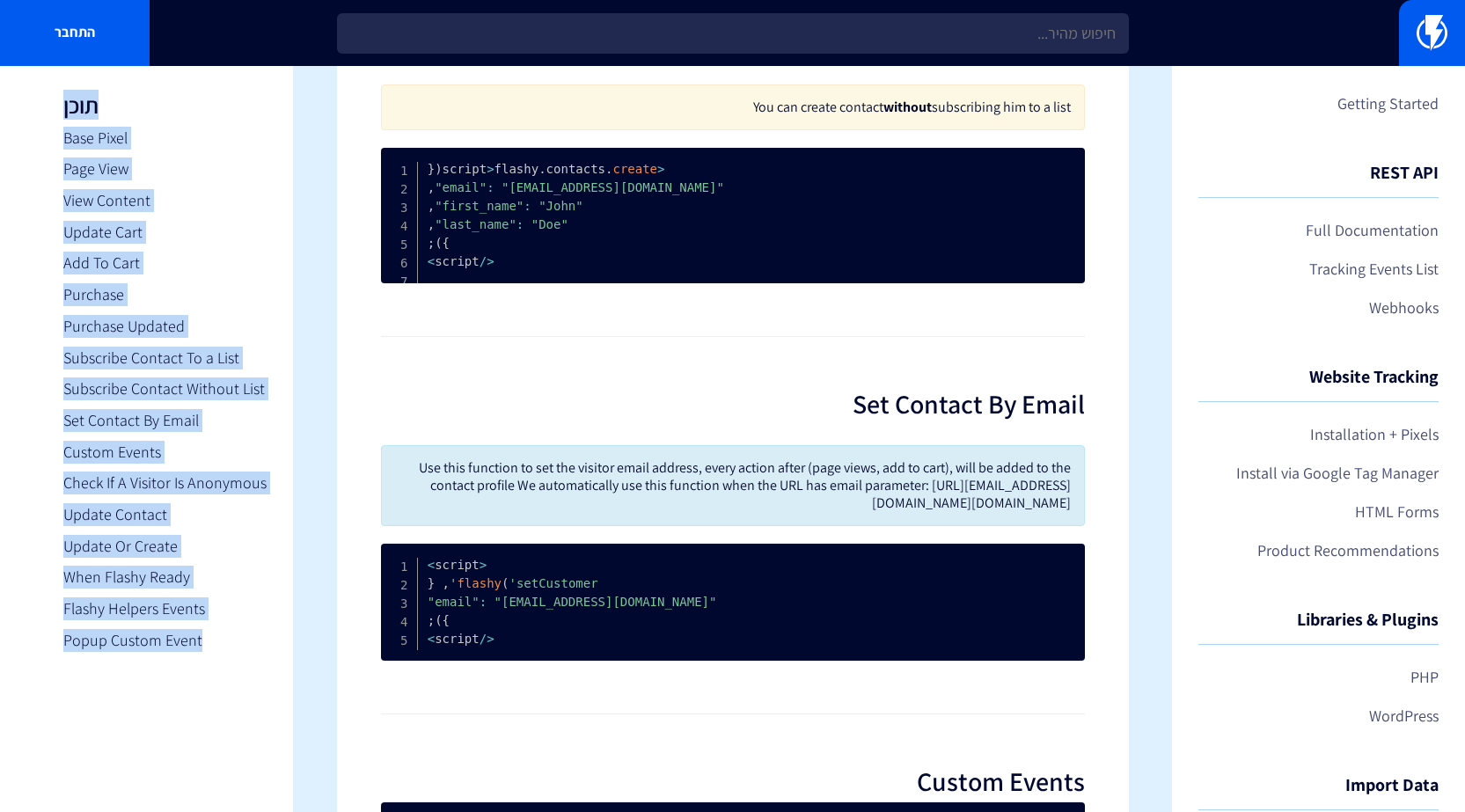
drag, startPoint x: 55, startPoint y: 87, endPoint x: 274, endPoint y: 667, distance: 620.0
click at [274, 667] on div "תוכן Base Pixel Page View View Content Update Cart Add To Cart Purchase Purchas…" at bounding box center [164, 444] width 256 height 755
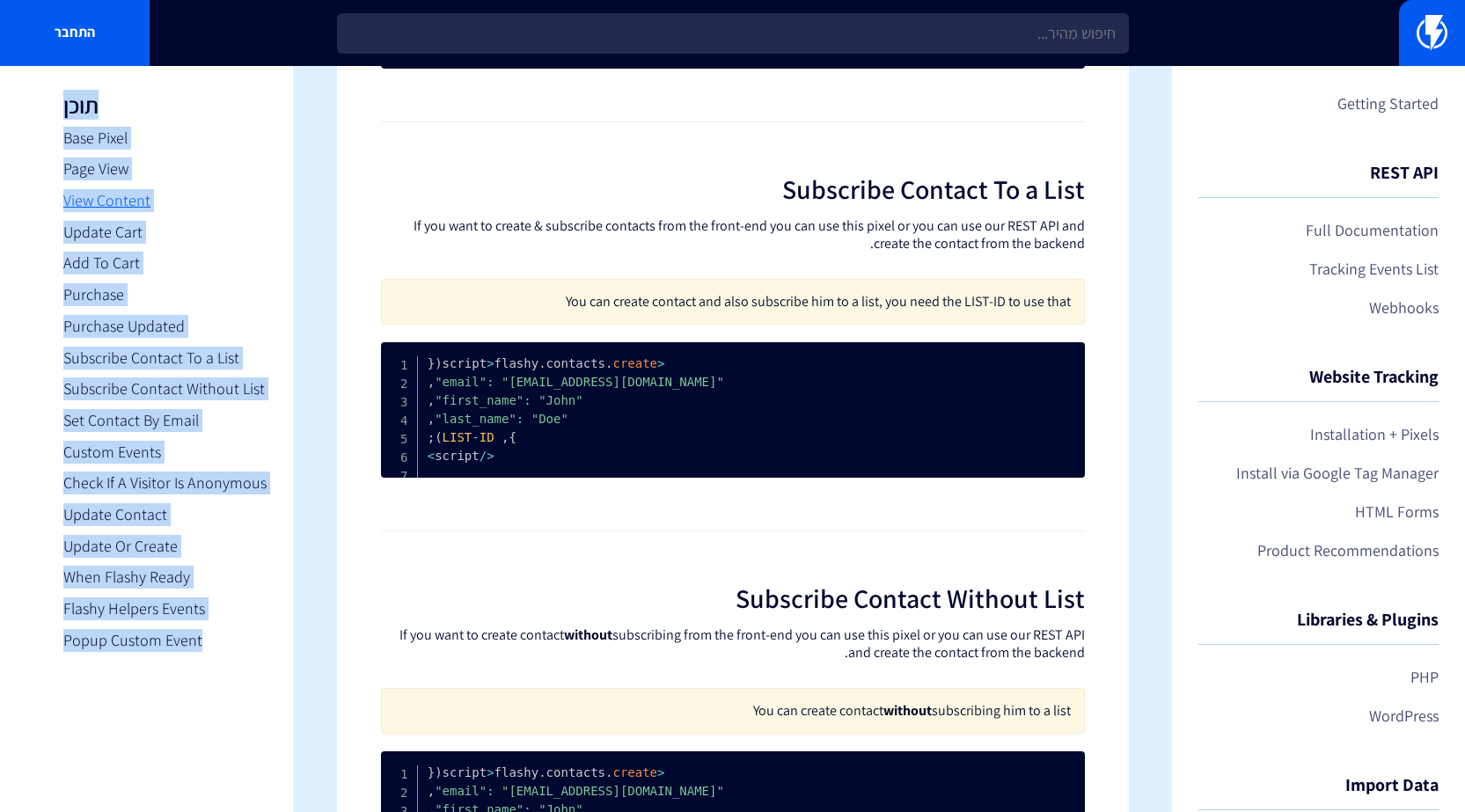
scroll to position [2672, 0]
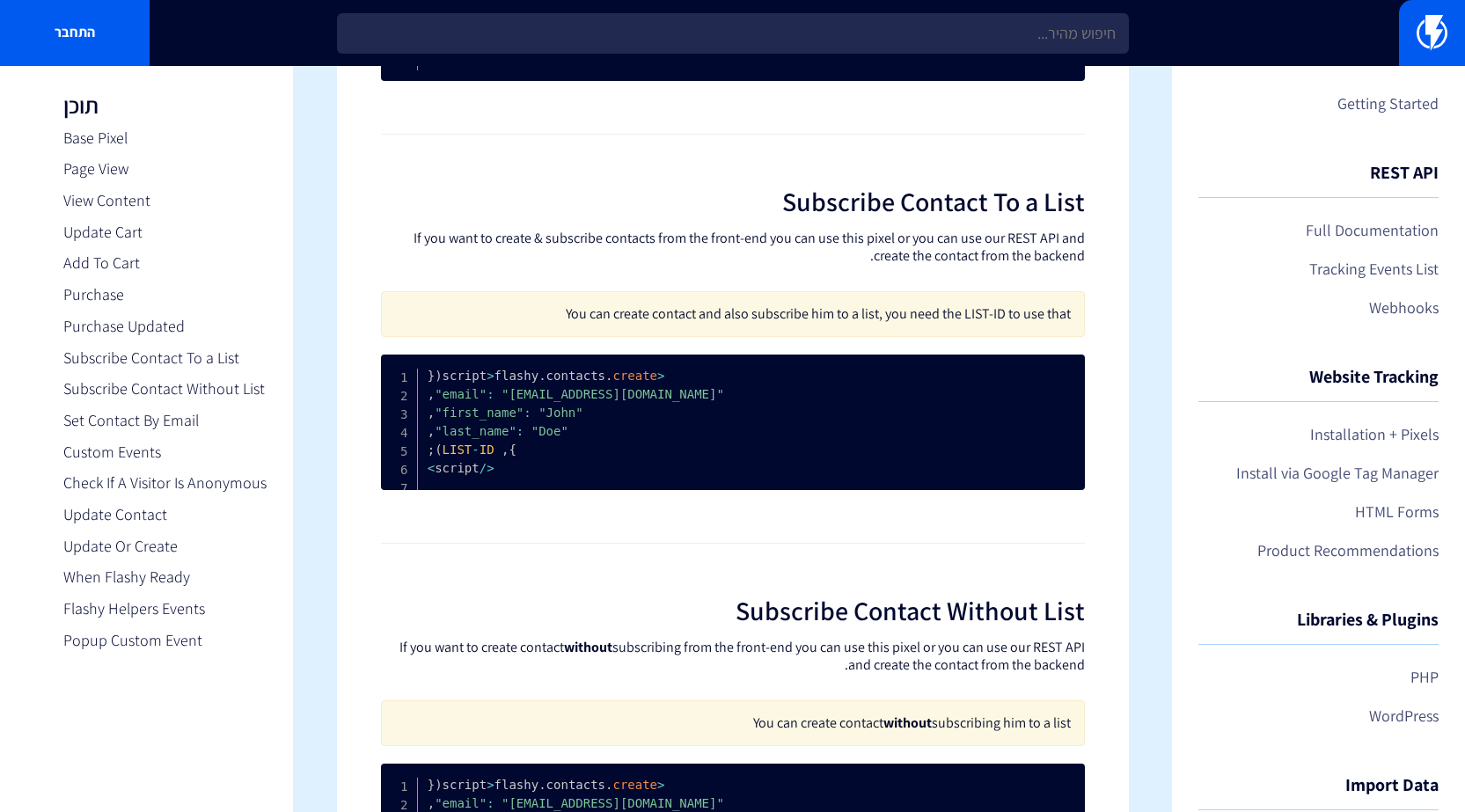
click at [305, 344] on section "Getting Started REST API Full Documentation Tracking Events List Webhooks Websi…" at bounding box center [732, 476] width 1465 height 6165
click at [121, 268] on link "Add To Cart" at bounding box center [165, 263] width 204 height 23
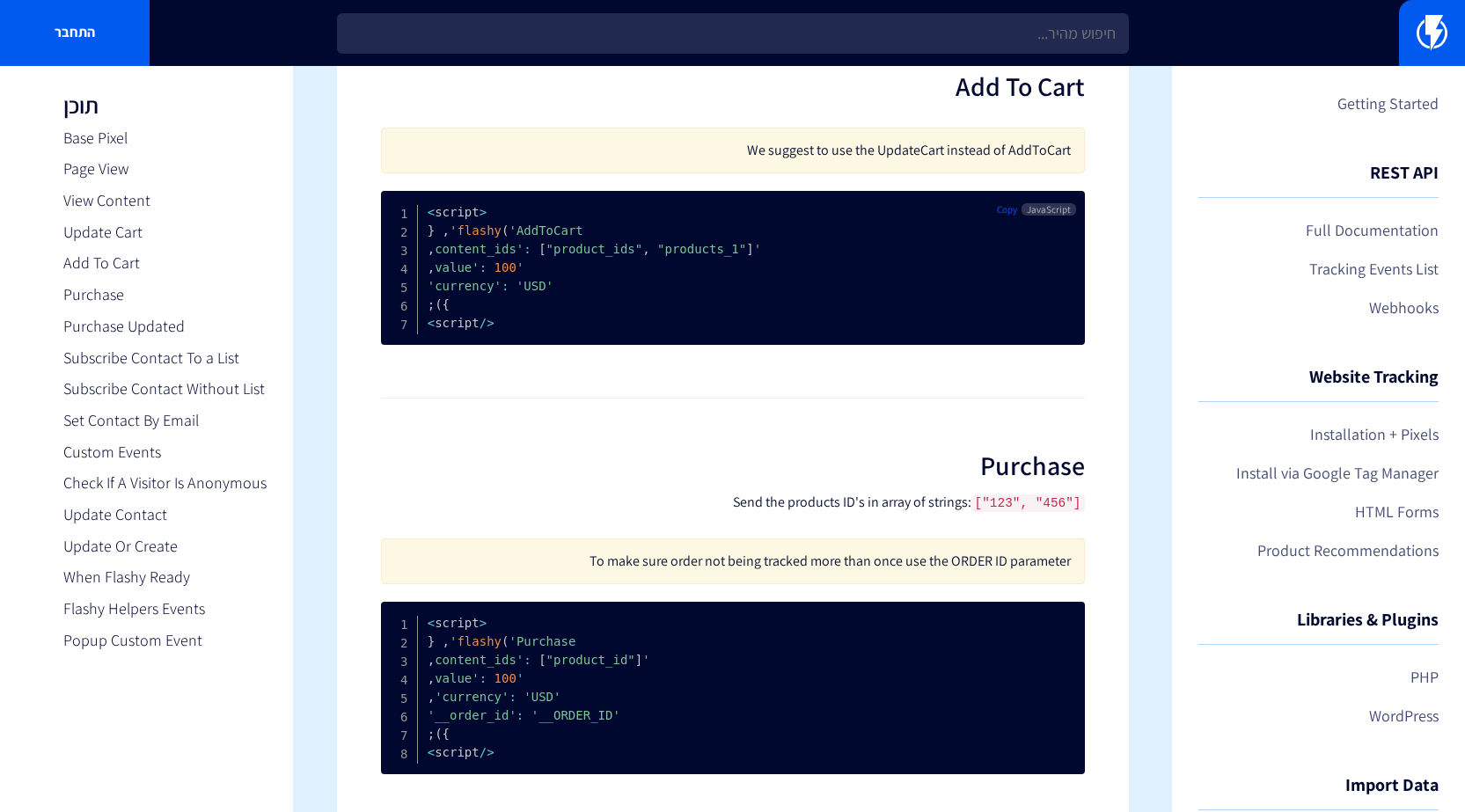
scroll to position [1543, 0]
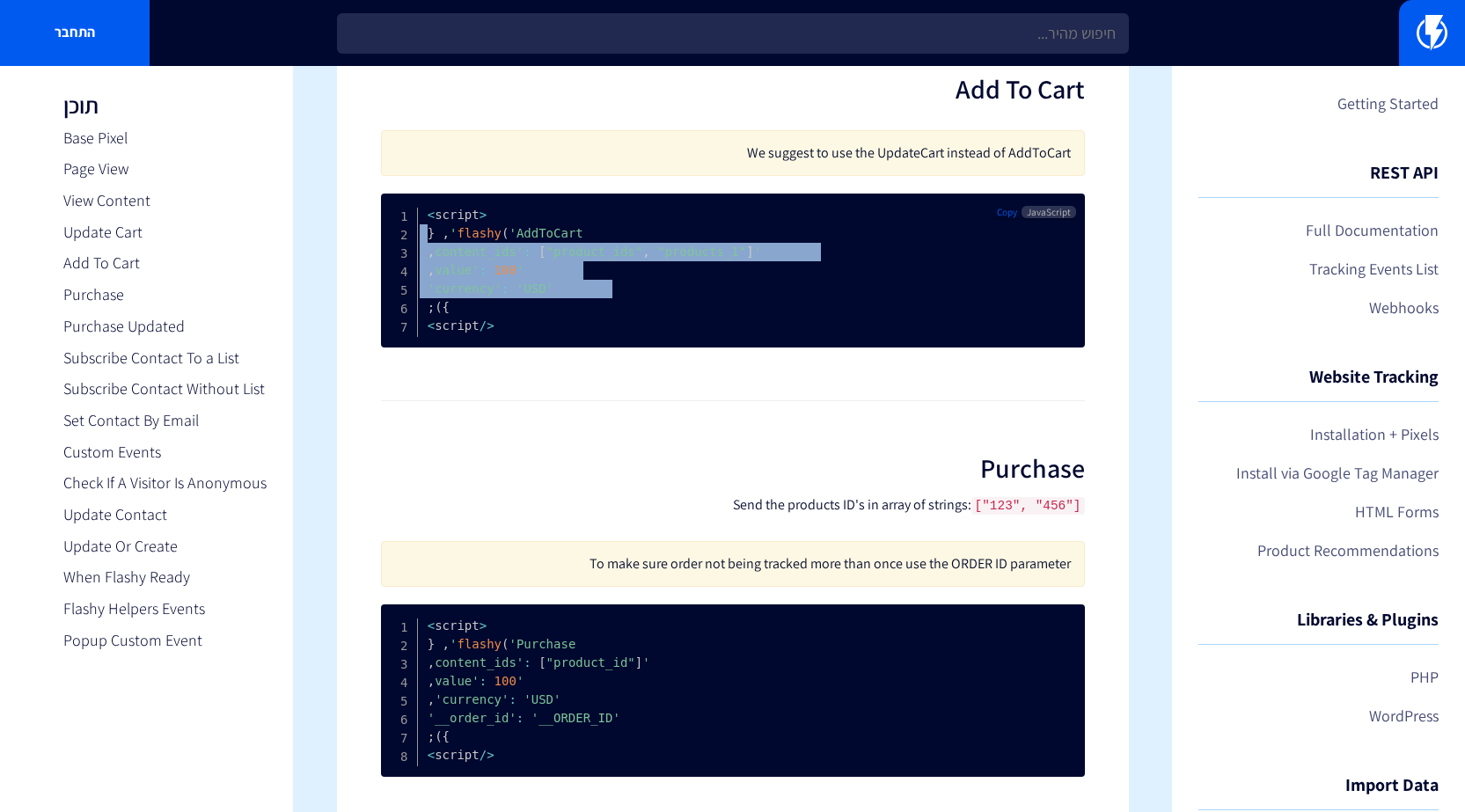
drag, startPoint x: 418, startPoint y: 248, endPoint x: 707, endPoint y: 323, distance: 298.6
click at [707, 323] on pre "< script > flashy ( 'AddToCart' , { 'content_ids' : [ "product_ids" , "products…" at bounding box center [733, 270] width 704 height 154
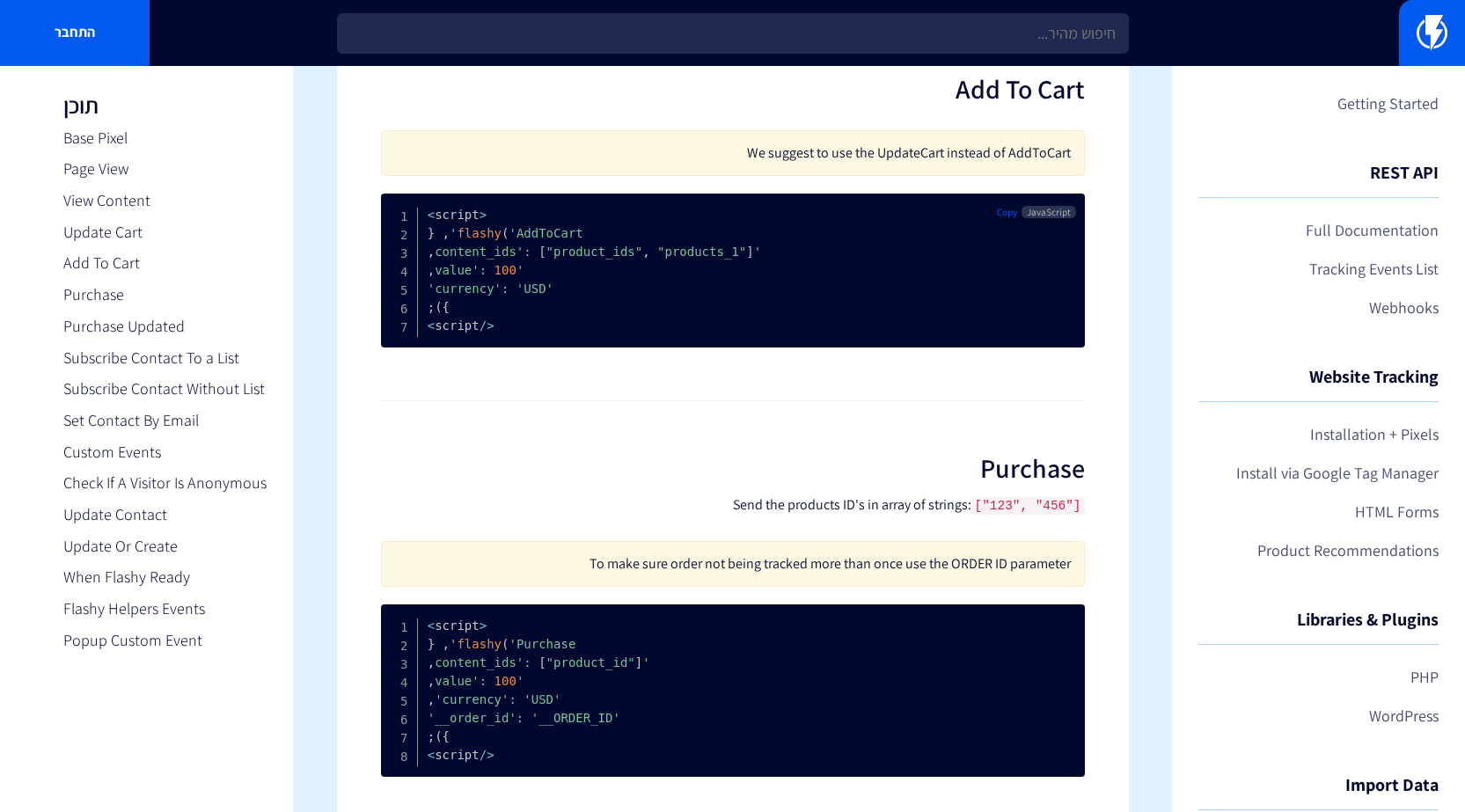
click at [624, 332] on pre "< script > flashy ( 'AddToCart' , { 'content_ids' : [ "product_ids" , "products…" at bounding box center [733, 270] width 704 height 154
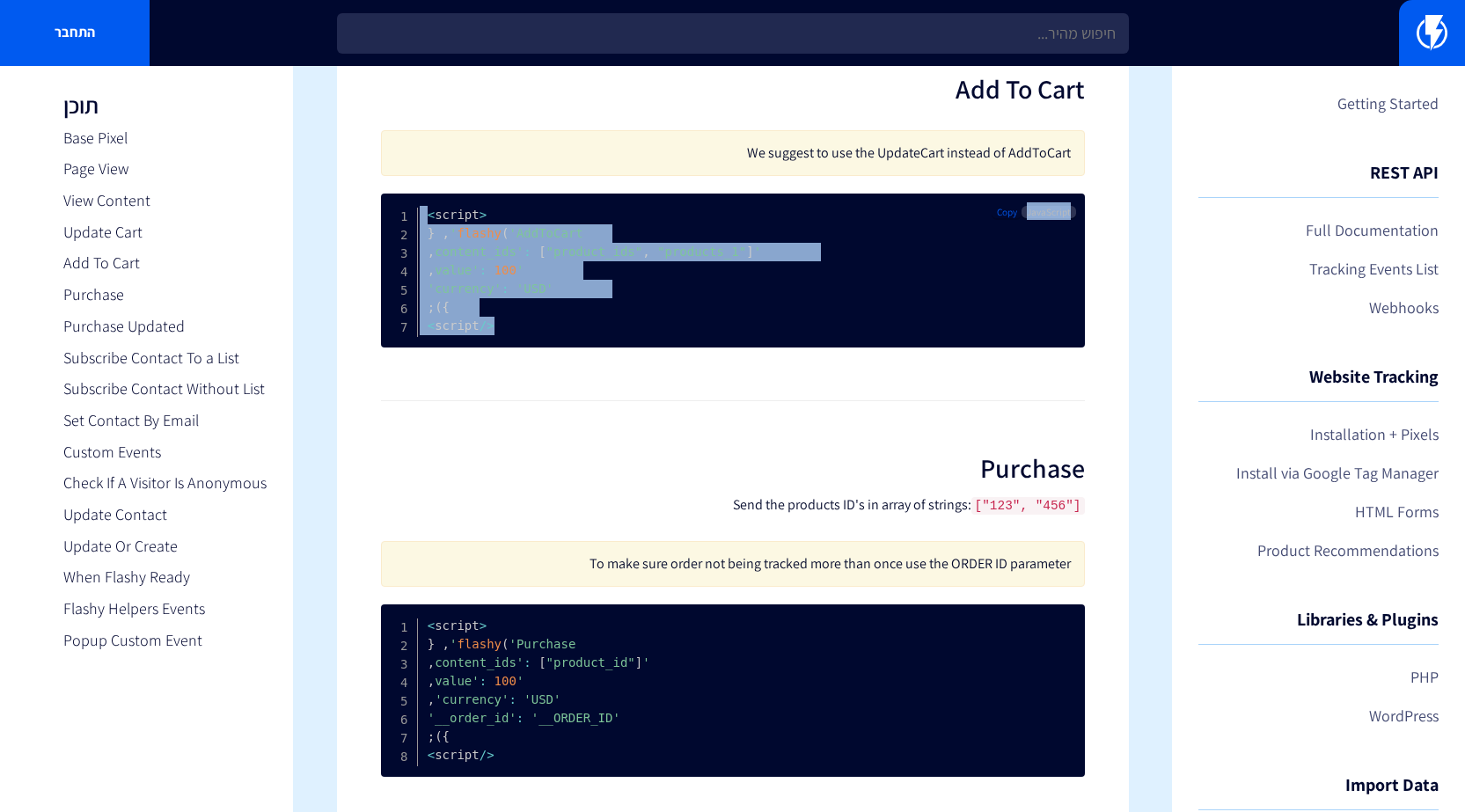
drag, startPoint x: 426, startPoint y: 225, endPoint x: 562, endPoint y: 344, distance: 180.7
click at [583, 258] on span ""product_ids"" at bounding box center [595, 251] width 97 height 14
click at [588, 258] on span ""product_ids"" at bounding box center [595, 251] width 97 height 14
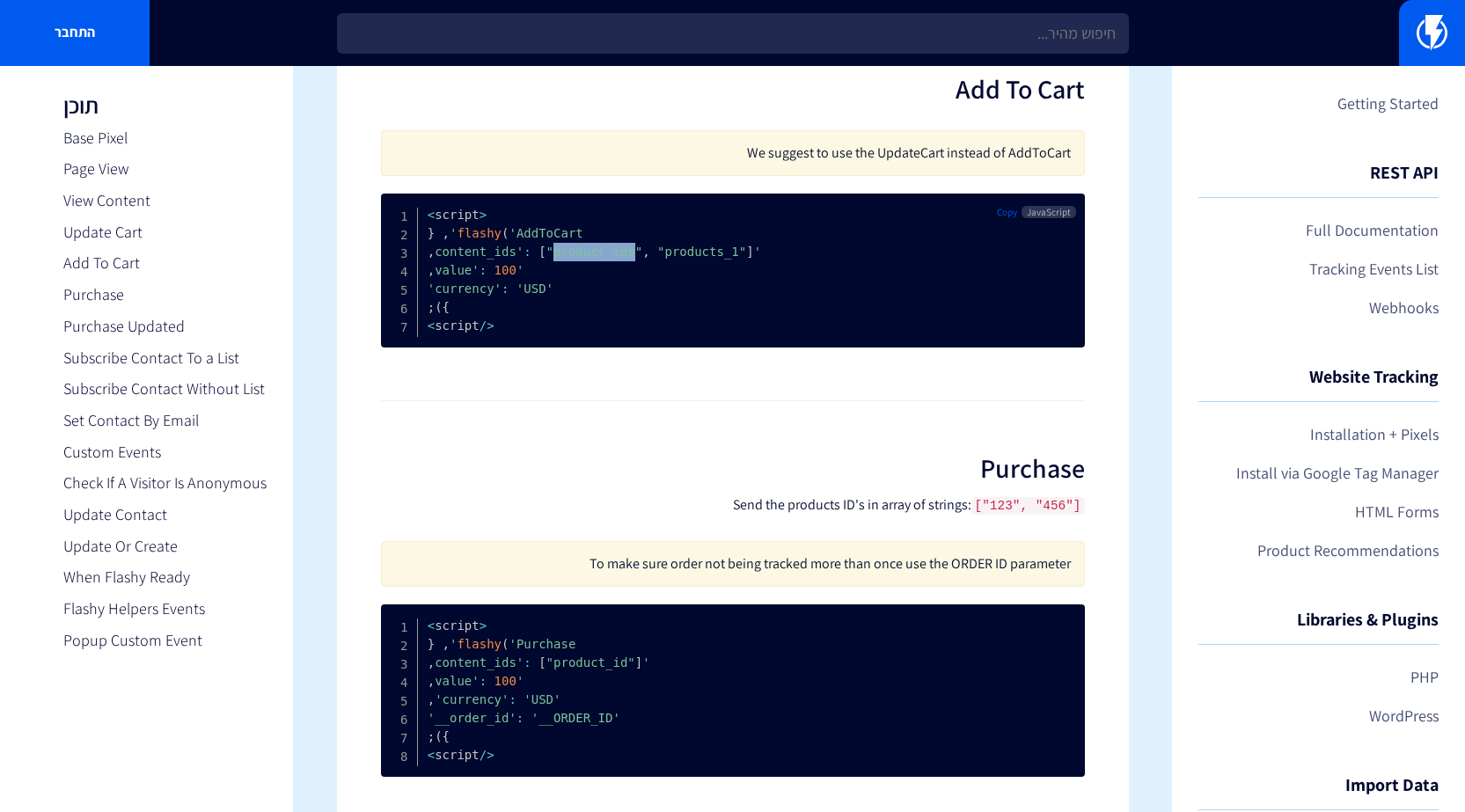
click at [589, 258] on span ""product_ids"" at bounding box center [595, 251] width 97 height 14
click at [696, 258] on span ""products_1"" at bounding box center [701, 251] width 89 height 14
click at [698, 258] on span ""products_1"" at bounding box center [701, 251] width 89 height 14
click at [455, 258] on span "'content_ids'" at bounding box center [598, 251] width 326 height 14
click at [456, 258] on span "'content_ids'" at bounding box center [598, 251] width 326 height 14
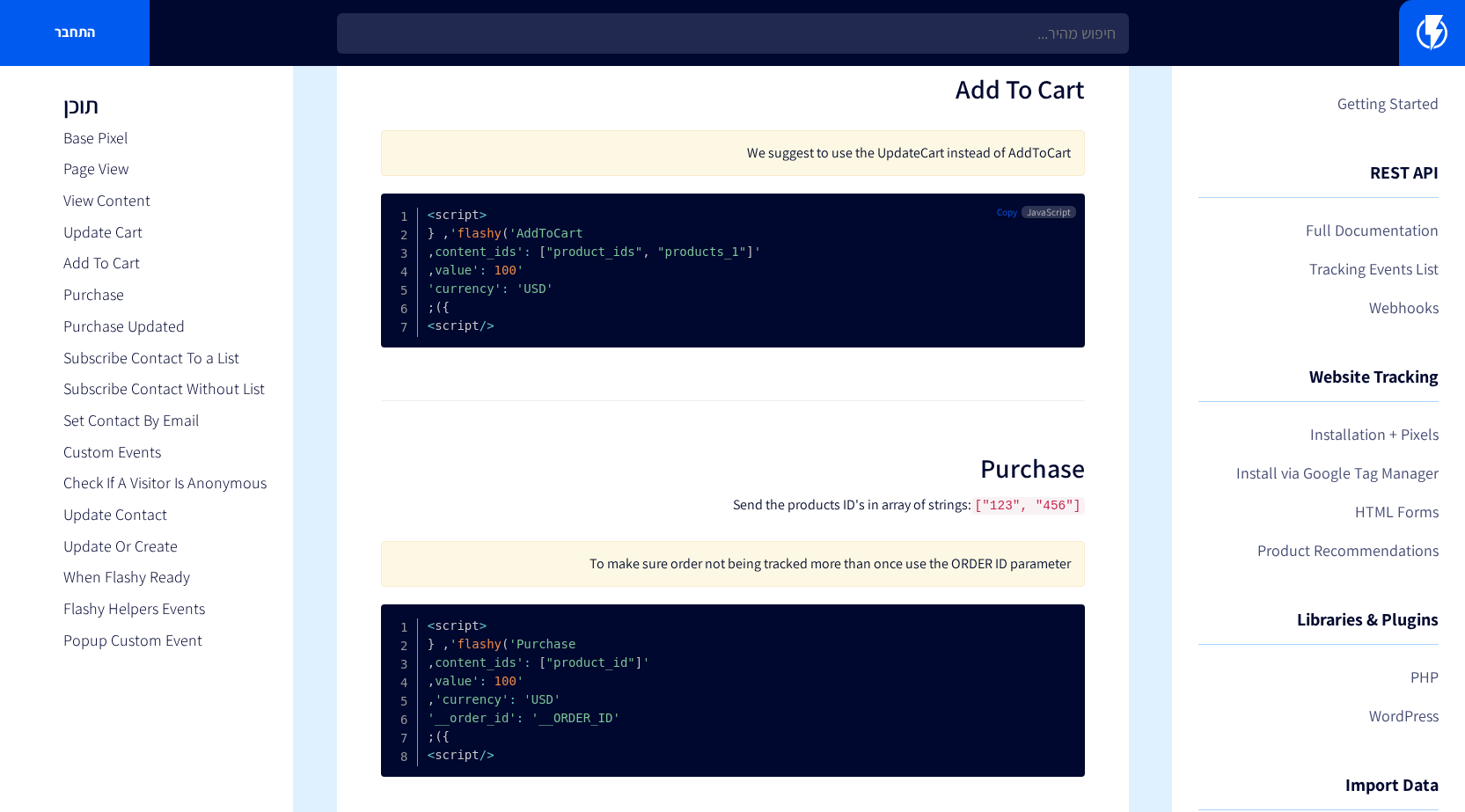
click at [603, 258] on span ""product_ids"" at bounding box center [595, 251] width 97 height 14
click at [661, 258] on span ""products_1"" at bounding box center [701, 251] width 89 height 14
drag, startPoint x: 661, startPoint y: 264, endPoint x: 749, endPoint y: 273, distance: 88.5
click at [662, 258] on span ""products_1"" at bounding box center [701, 251] width 89 height 14
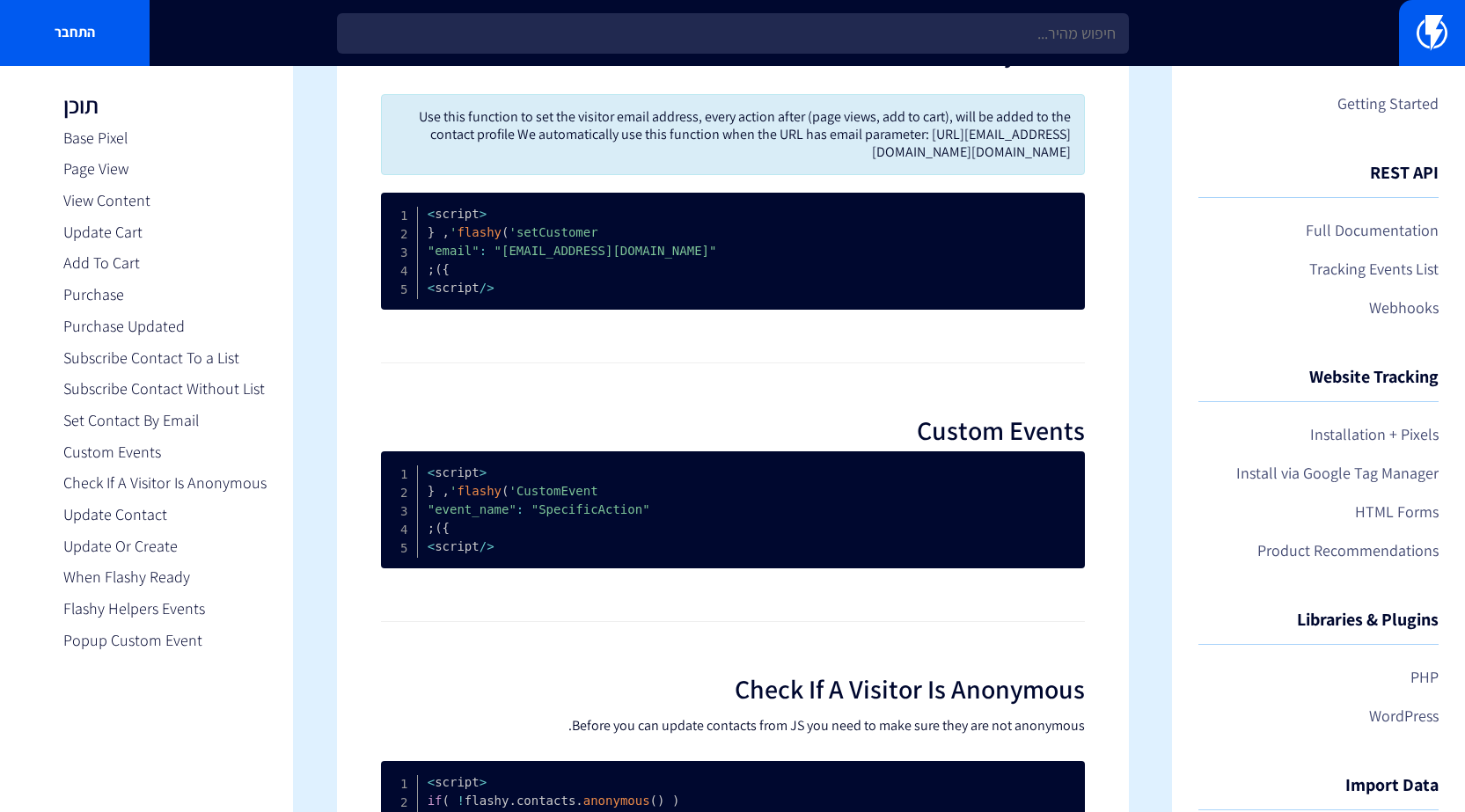
scroll to position [3640, 0]
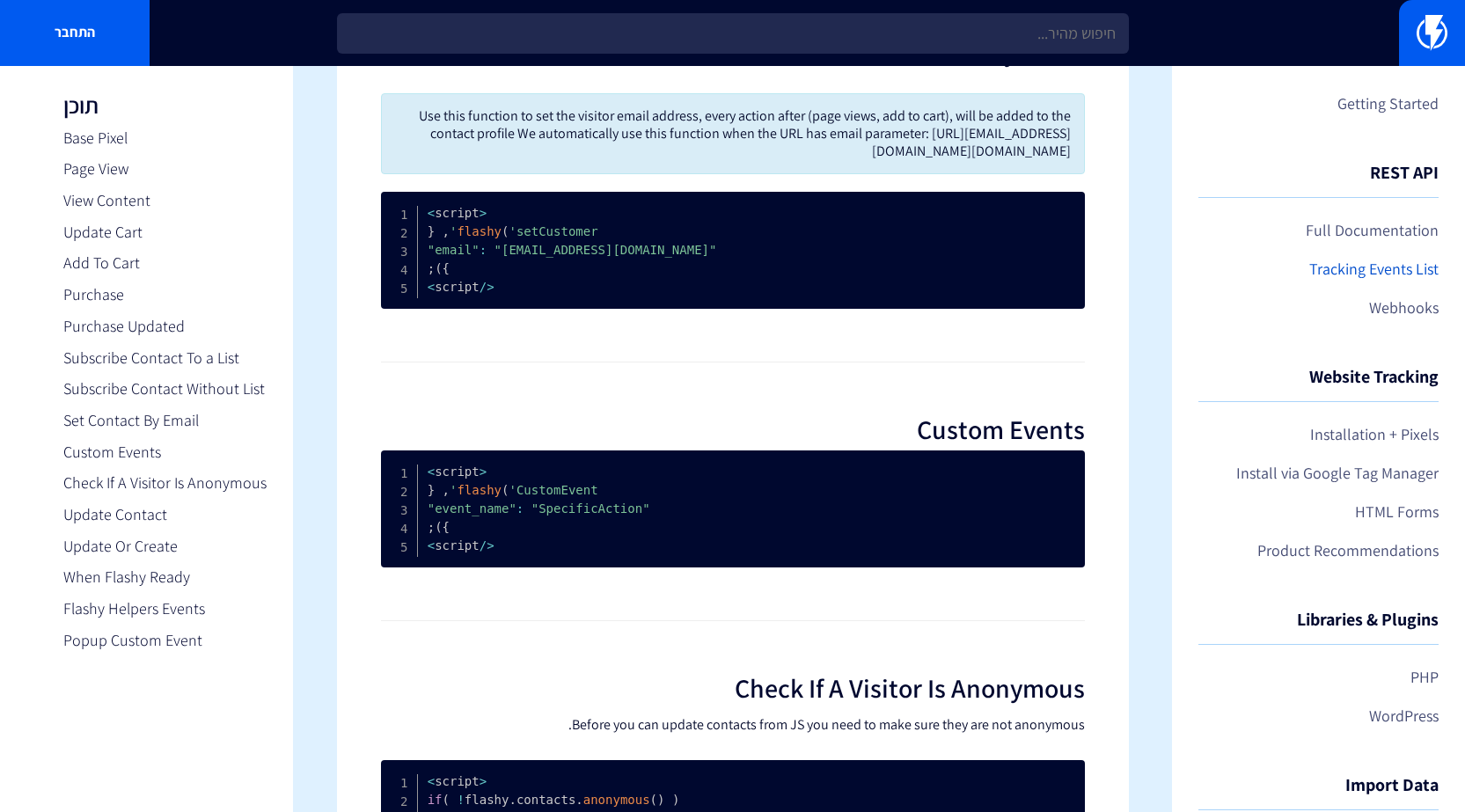
click at [1342, 263] on link "Tracking Events List" at bounding box center [1318, 269] width 240 height 30
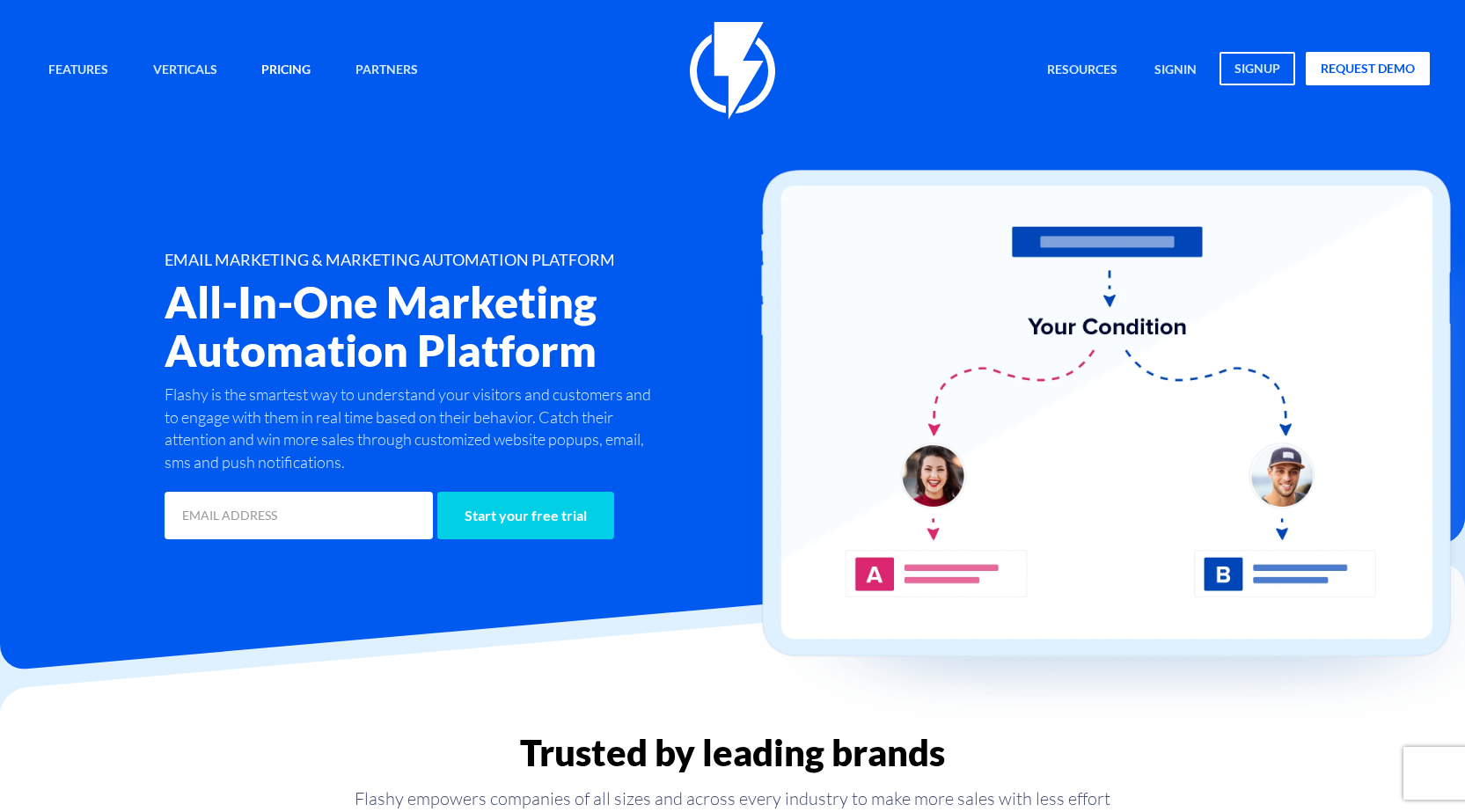
click at [294, 56] on link "Pricing" at bounding box center [286, 71] width 76 height 38
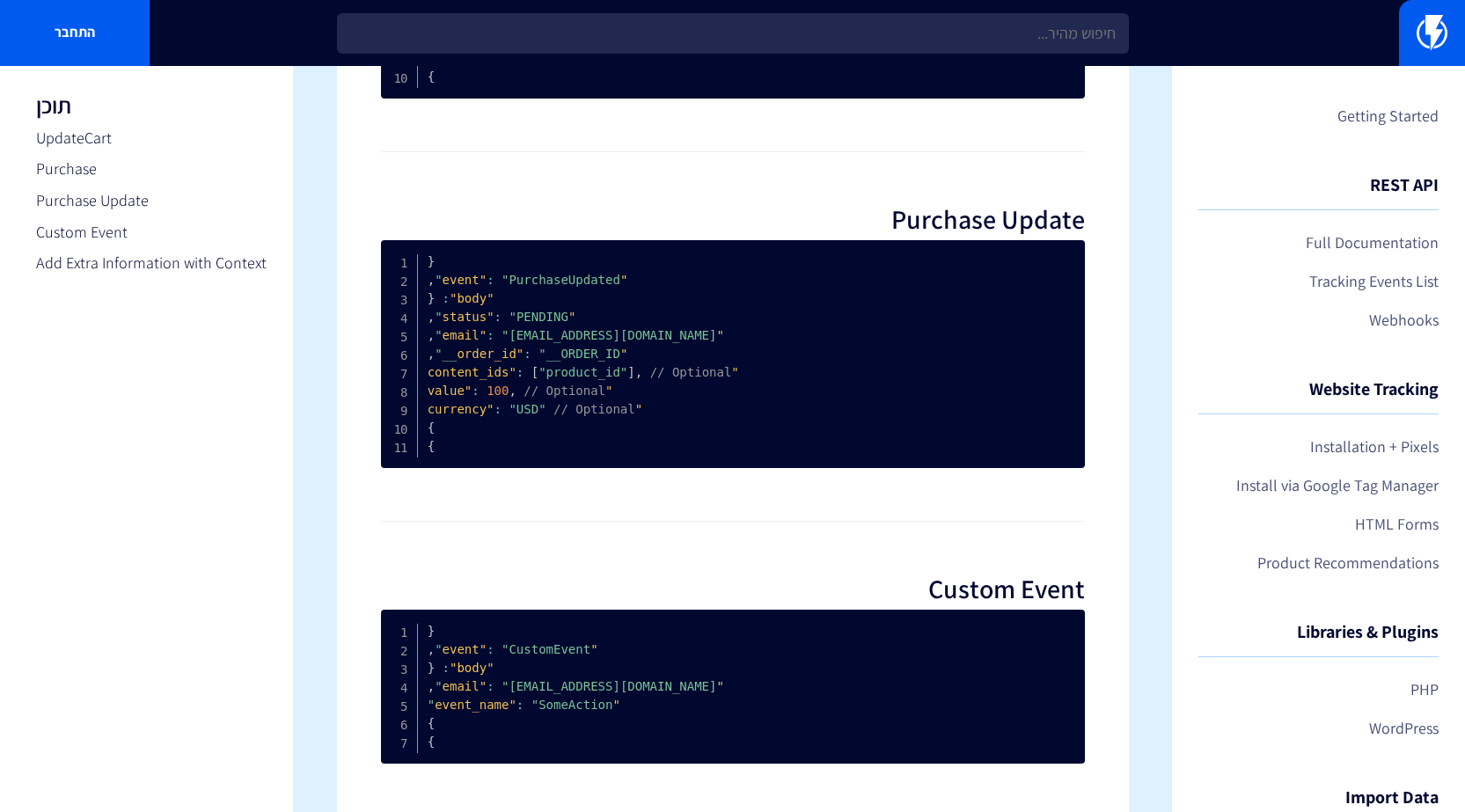
scroll to position [933, 0]
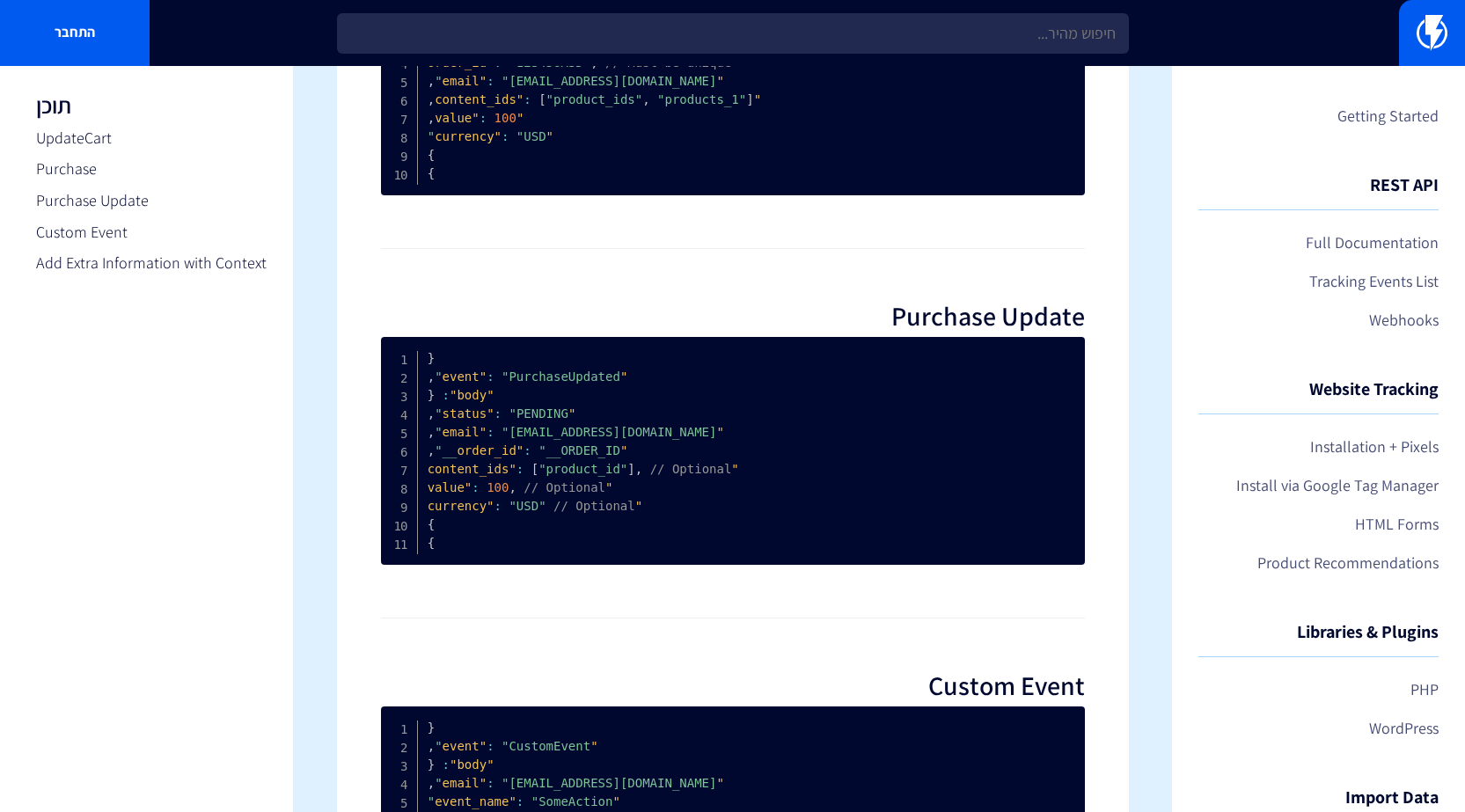
click at [178, 245] on ul "UpdateCart Purchase Purchase Update Custom Event Add Extra Information with Con…" at bounding box center [150, 201] width 230 height 148
click at [191, 270] on link "Add Extra Information with Context" at bounding box center [150, 263] width 230 height 23
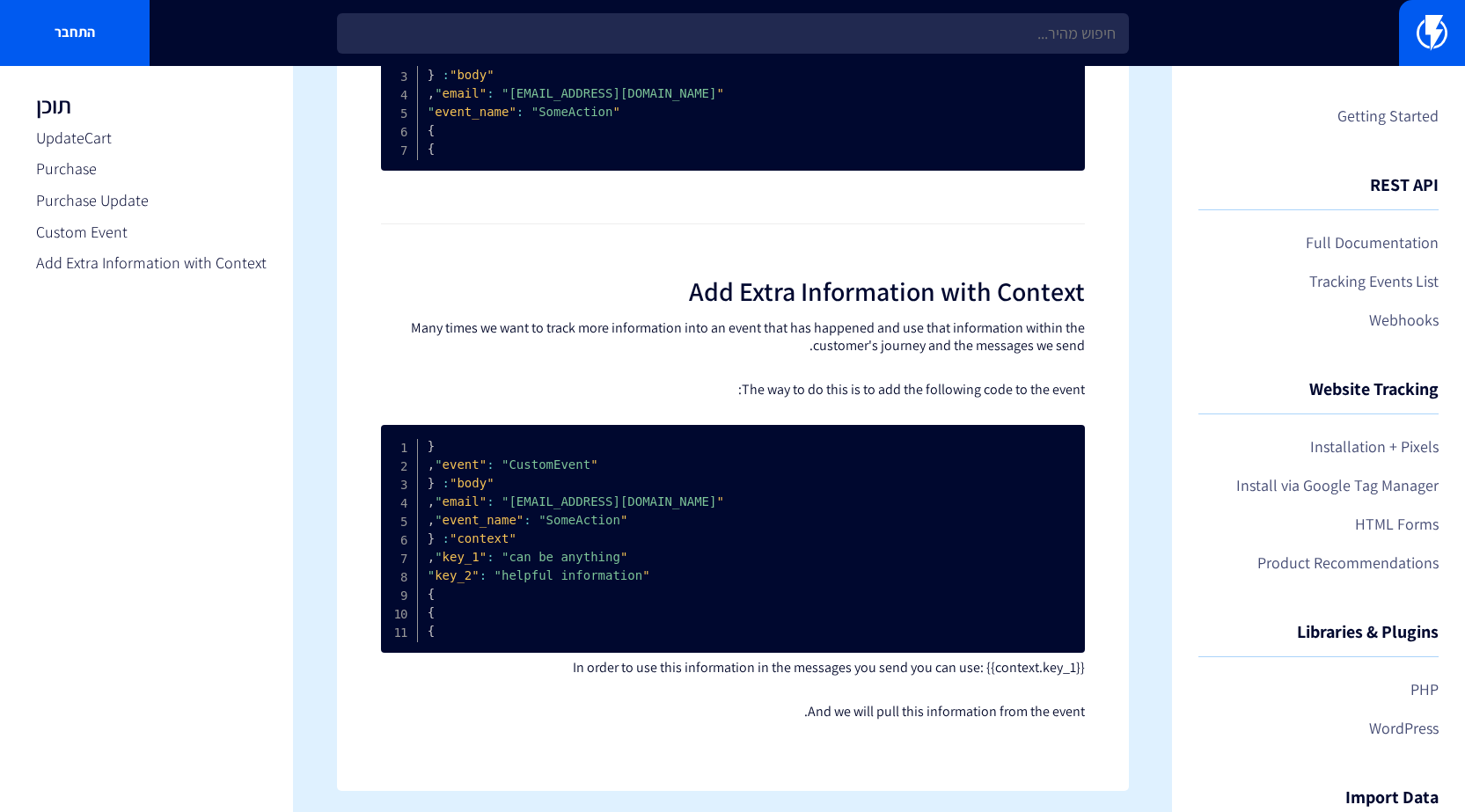
scroll to position [1637, 0]
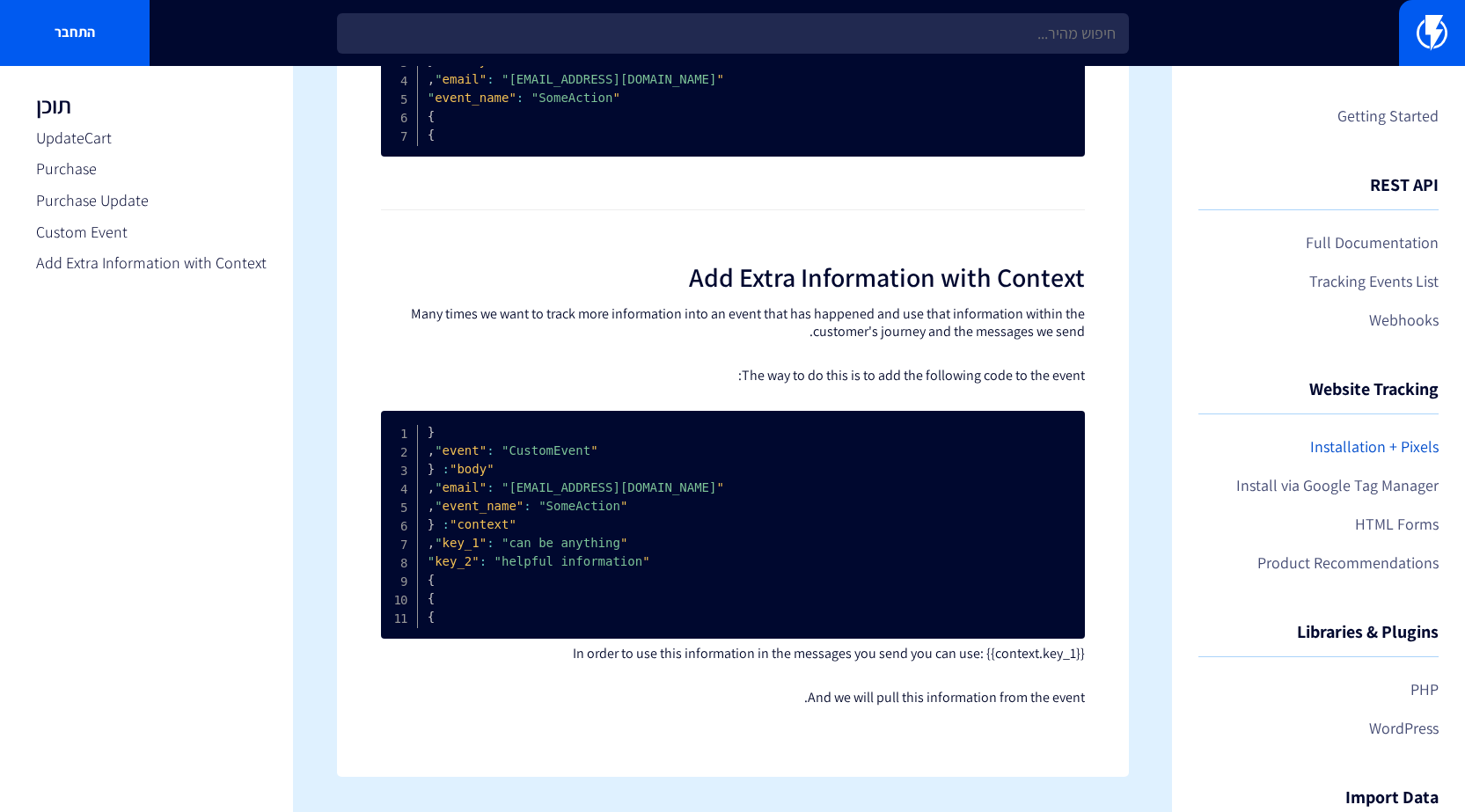
click at [1377, 458] on link "Installation + Pixels" at bounding box center [1318, 446] width 240 height 30
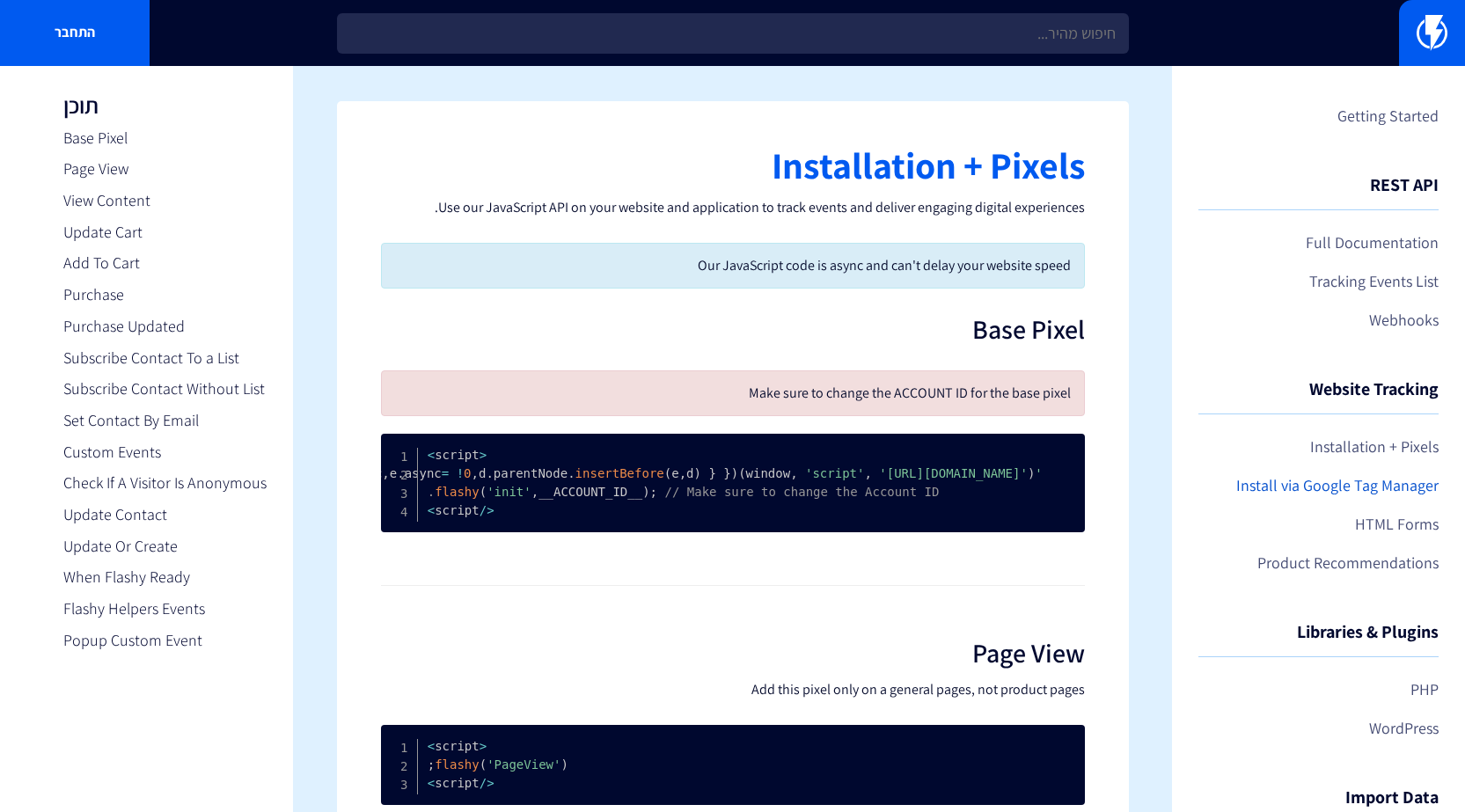
click at [1371, 488] on link "Install via Google Tag Manager" at bounding box center [1318, 486] width 240 height 30
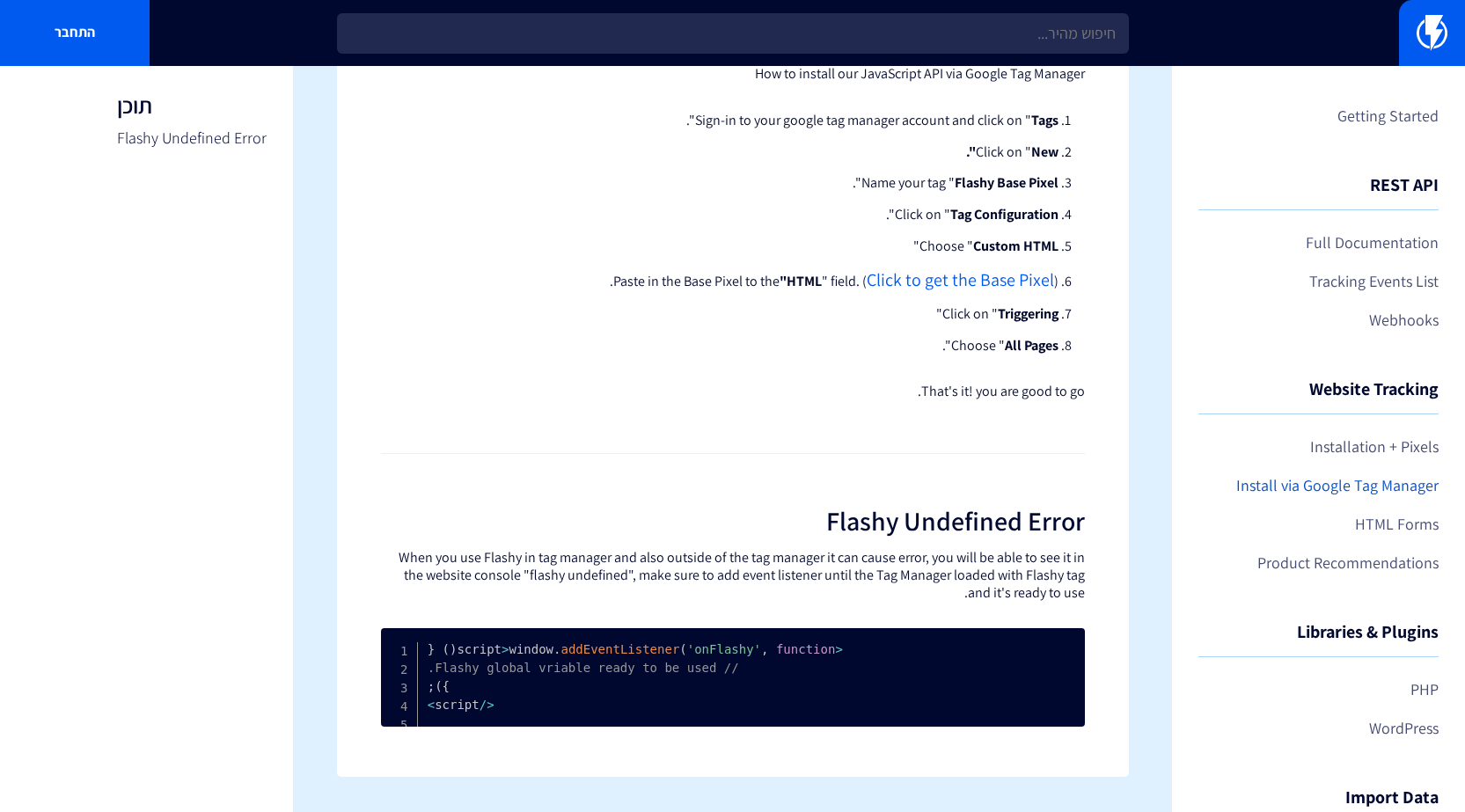
click at [1352, 477] on link "Install via Google Tag Manager" at bounding box center [1318, 486] width 240 height 30
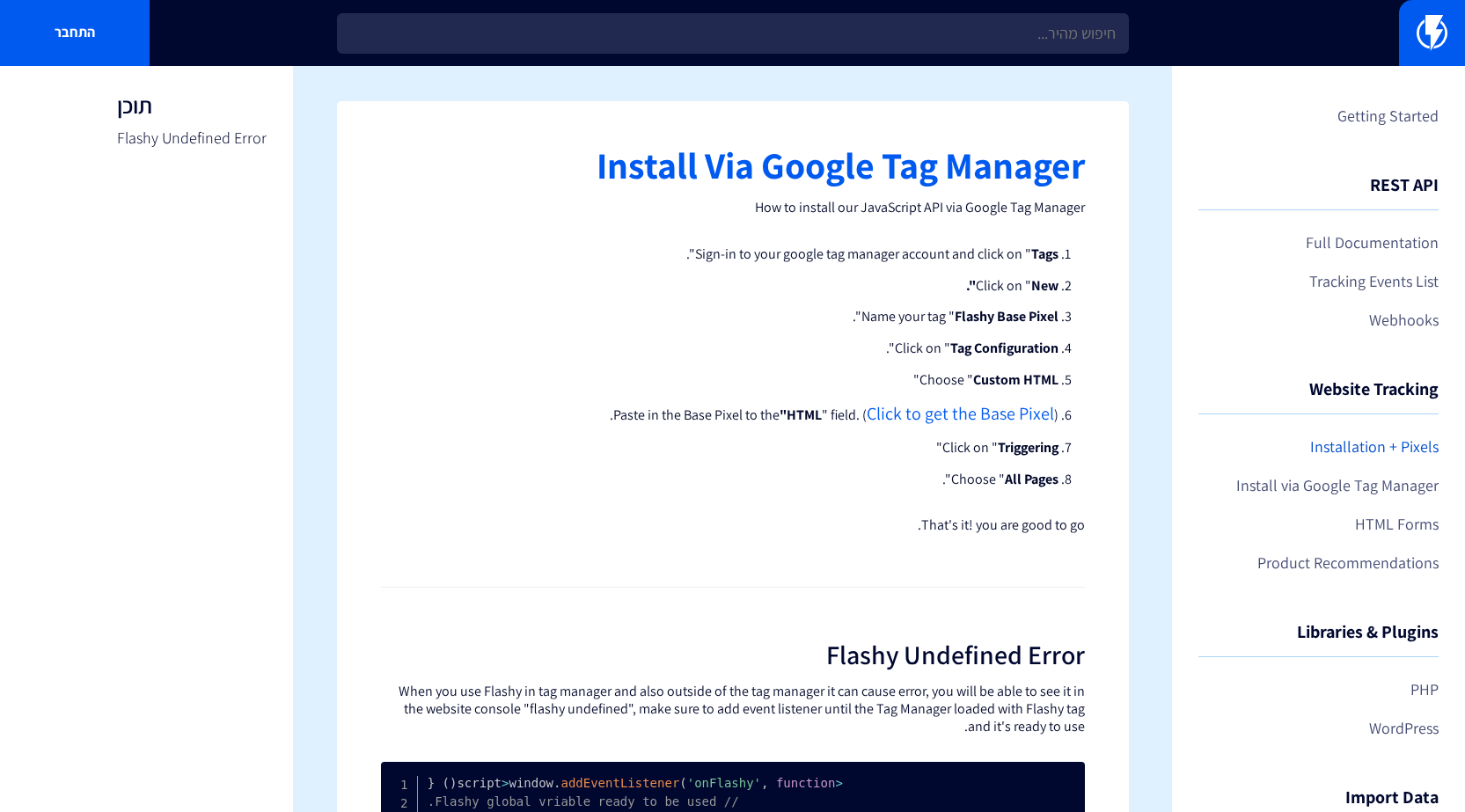
click at [1352, 437] on link "Installation + Pixels" at bounding box center [1318, 446] width 240 height 30
